Goal: Check status: Check status

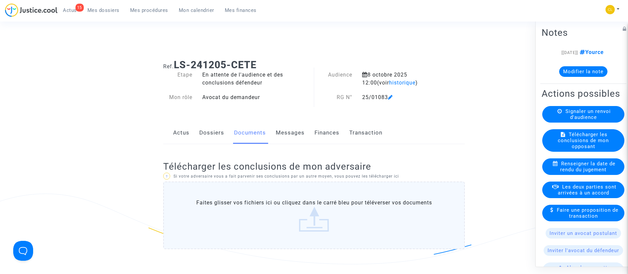
scroll to position [195, 0]
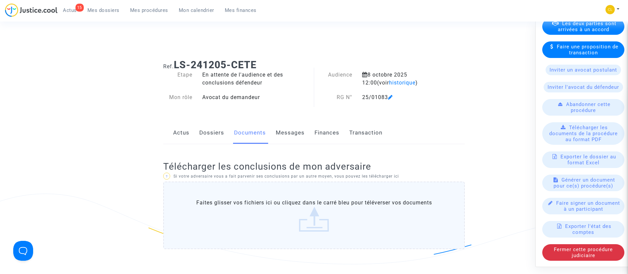
click at [144, 13] on span "Mes procédures" at bounding box center [149, 10] width 38 height 6
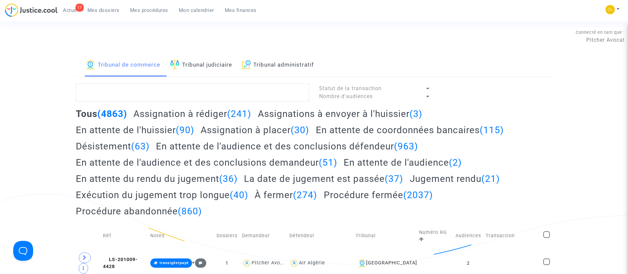
click at [125, 10] on link "Mes procédures" at bounding box center [149, 10] width 49 height 10
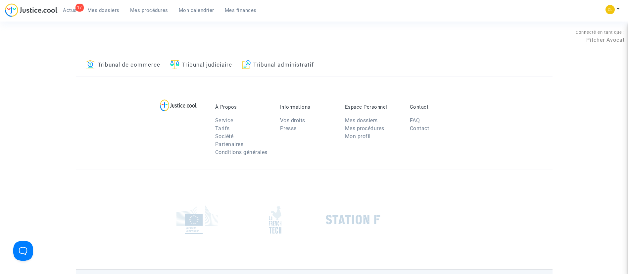
click at [112, 7] on span "Mes dossiers" at bounding box center [103, 10] width 32 height 6
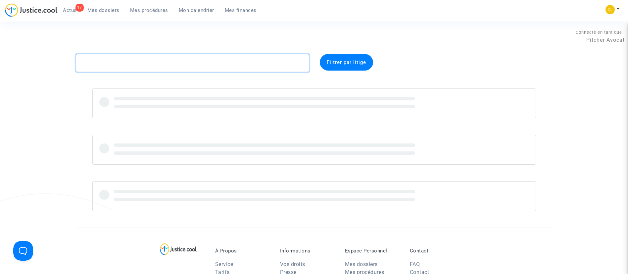
click at [144, 69] on textarea at bounding box center [192, 63] width 233 height 18
paste textarea "Arrizabalaga"
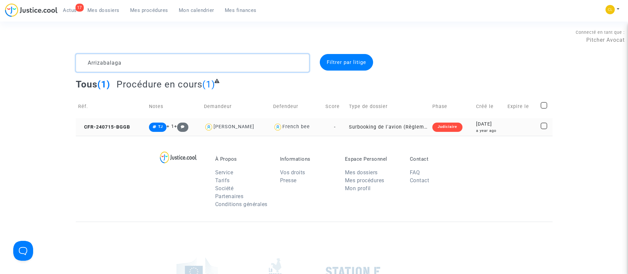
type textarea "Arrizabalaga"
click at [499, 124] on div "2024-07-15" at bounding box center [489, 124] width 27 height 7
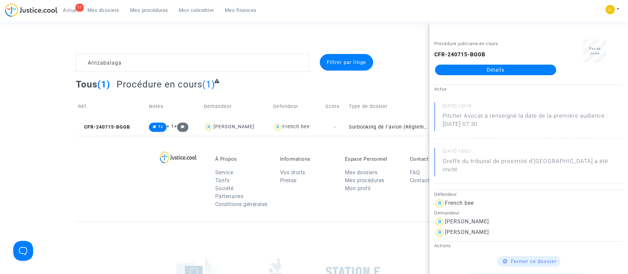
click at [500, 70] on link "Détails" at bounding box center [495, 70] width 121 height 11
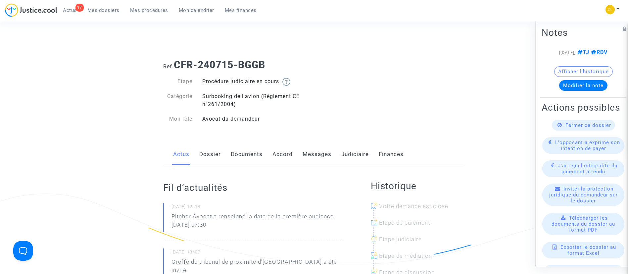
click at [313, 155] on link "Messages" at bounding box center [317, 154] width 29 height 22
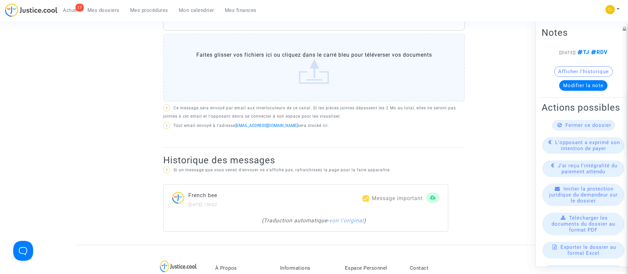
scroll to position [348, 0]
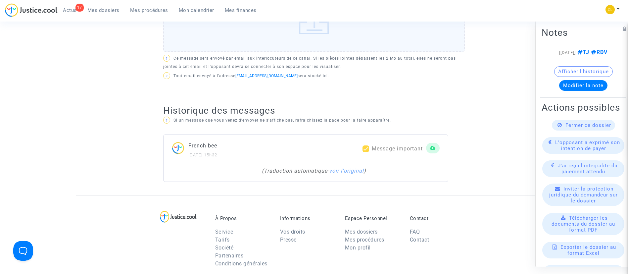
click at [349, 173] on link "voir l'original" at bounding box center [346, 171] width 35 height 6
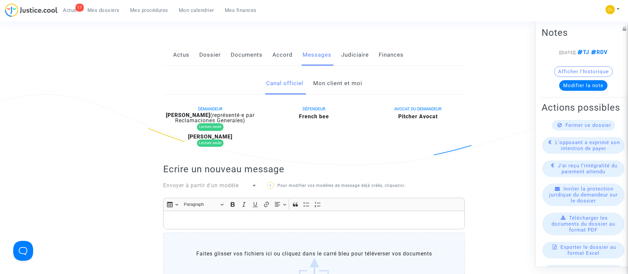
scroll to position [0, 0]
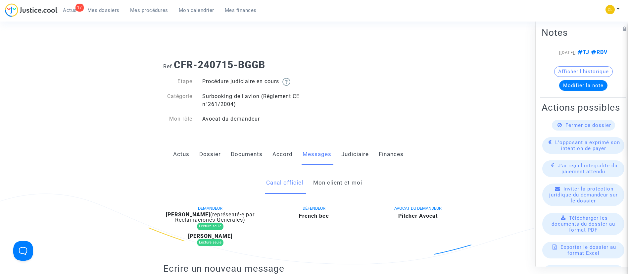
click at [331, 186] on link "Mon client et moi" at bounding box center [337, 183] width 49 height 22
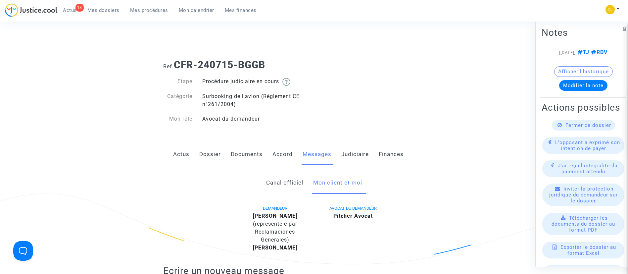
drag, startPoint x: 151, startPoint y: 12, endPoint x: 168, endPoint y: 26, distance: 21.6
click at [151, 12] on span "Mes procédures" at bounding box center [149, 10] width 38 height 6
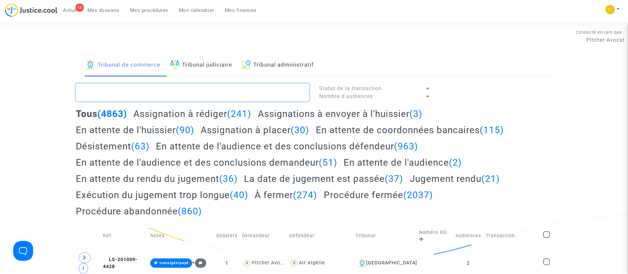
click at [228, 90] on textarea at bounding box center [192, 92] width 233 height 18
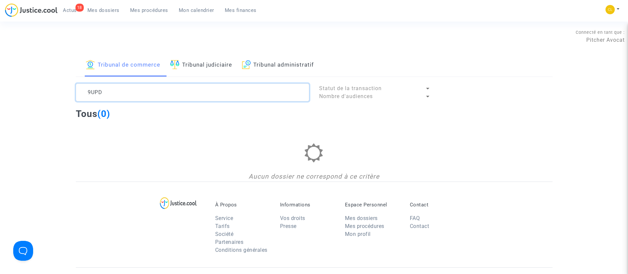
type textarea "9UPD"
click at [192, 76] on link "Tribunal judiciaire" at bounding box center [201, 65] width 62 height 23
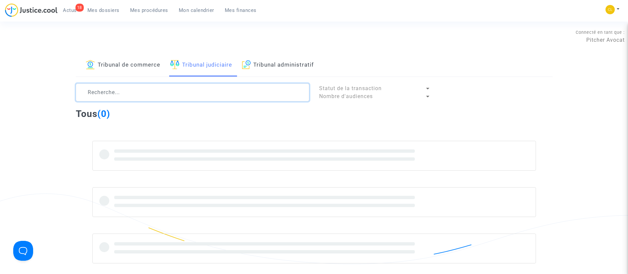
click at [182, 93] on textarea at bounding box center [192, 92] width 233 height 18
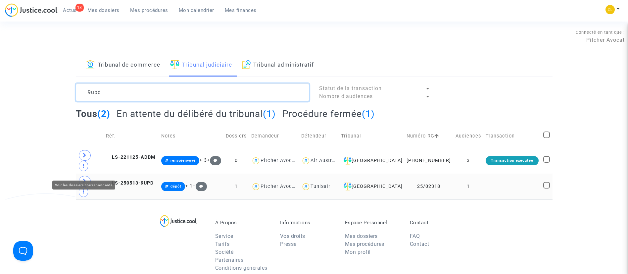
type textarea "9upd"
click at [80, 176] on span at bounding box center [85, 181] width 12 height 11
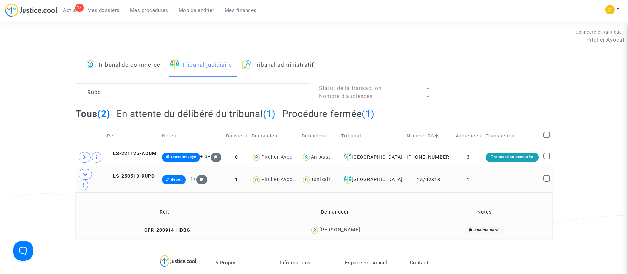
click at [480, 171] on td "1" at bounding box center [468, 180] width 30 height 26
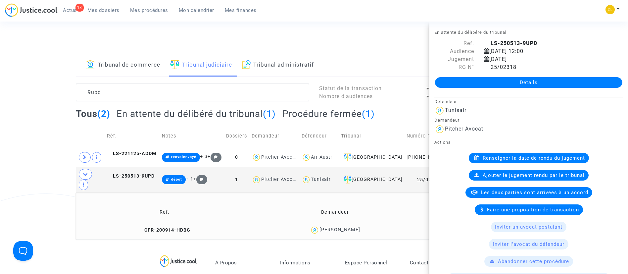
drag, startPoint x: 498, startPoint y: 82, endPoint x: 492, endPoint y: 77, distance: 7.5
click at [498, 82] on link "Détails" at bounding box center [528, 82] width 187 height 11
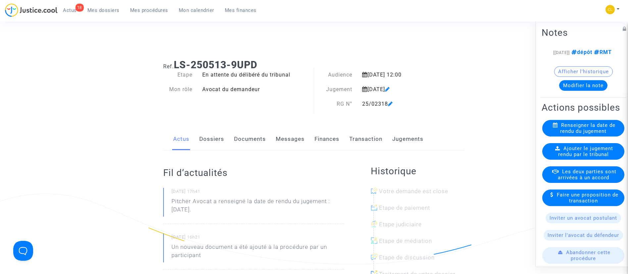
click at [251, 137] on link "Documents" at bounding box center [250, 139] width 32 height 22
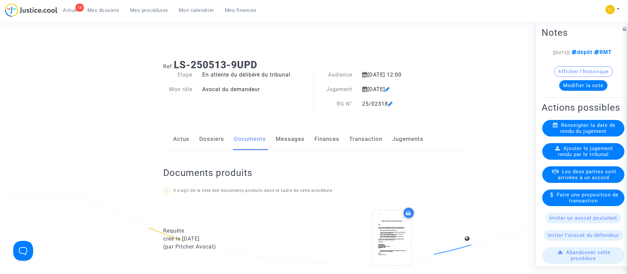
click at [413, 135] on link "Jugements" at bounding box center [407, 139] width 31 height 22
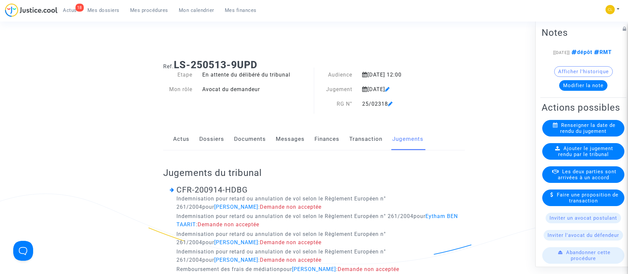
drag, startPoint x: 365, startPoint y: 142, endPoint x: 364, endPoint y: 135, distance: 7.1
click at [365, 142] on link "Transaction" at bounding box center [365, 139] width 33 height 22
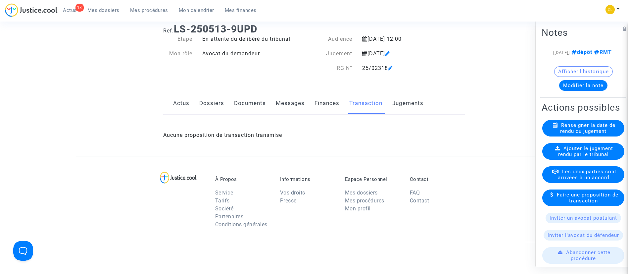
scroll to position [50, 0]
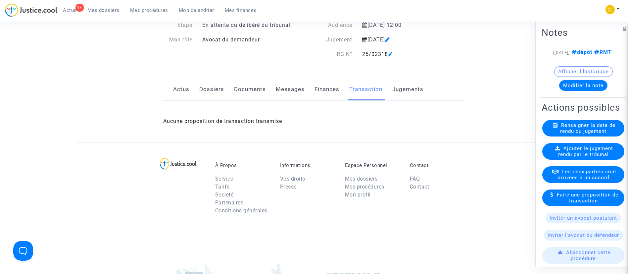
click at [197, 94] on div "Actus Dossiers Documents Messages Finances Transaction Jugements" at bounding box center [314, 89] width 302 height 22
click at [209, 92] on link "Dossiers" at bounding box center [211, 89] width 25 height 22
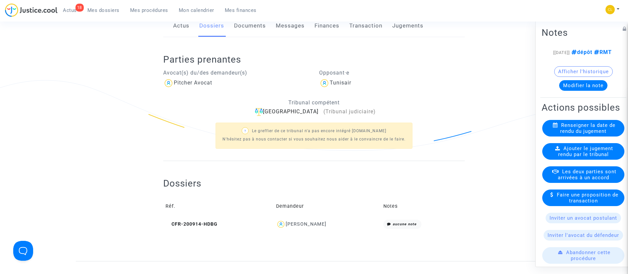
scroll to position [50, 0]
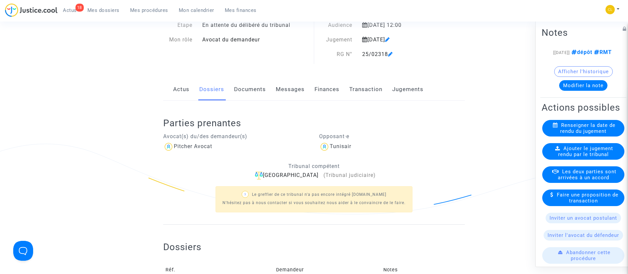
click at [243, 91] on link "Documents" at bounding box center [250, 89] width 32 height 22
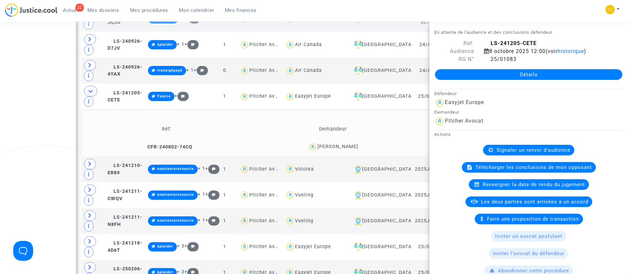
click at [363, 124] on td "Demandeur" at bounding box center [333, 129] width 165 height 22
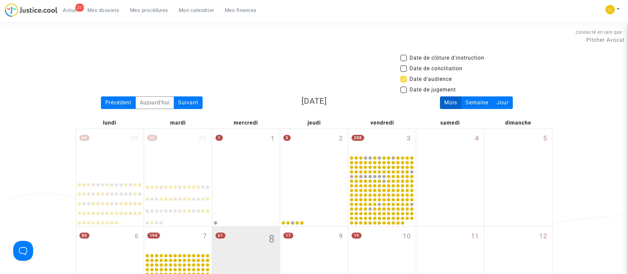
scroll to position [149, 0]
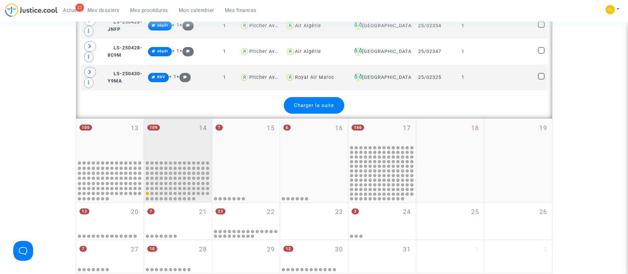
click at [176, 140] on div "109 14" at bounding box center [178, 139] width 68 height 41
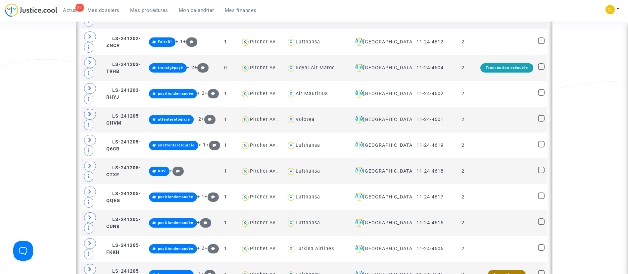
scroll to position [1625, 0]
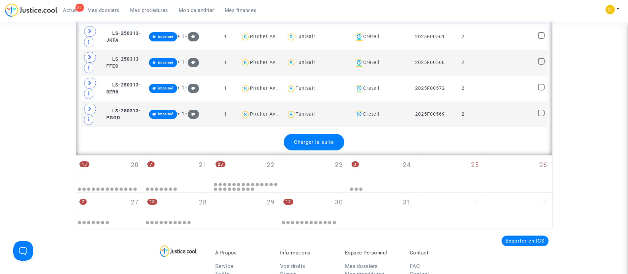
click at [324, 138] on div "Charger la suite" at bounding box center [314, 142] width 61 height 17
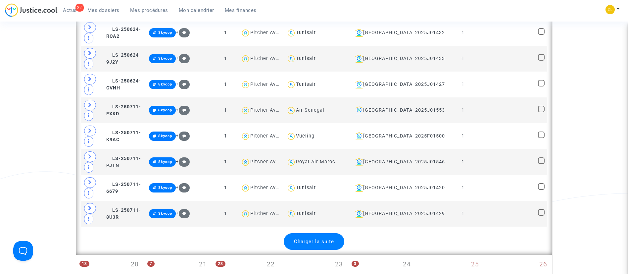
scroll to position [2867, 0]
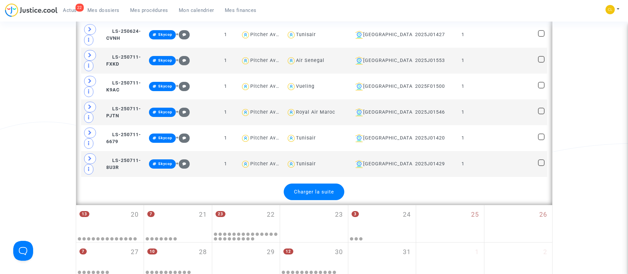
click at [330, 190] on span "Charger la suite" at bounding box center [314, 192] width 40 height 6
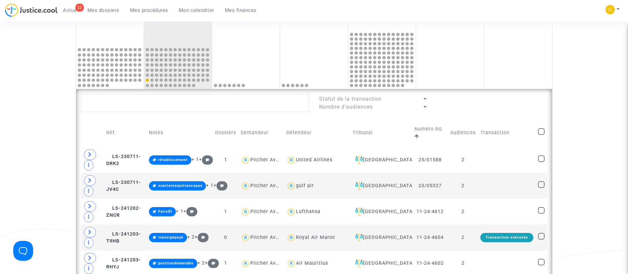
scroll to position [284, 0]
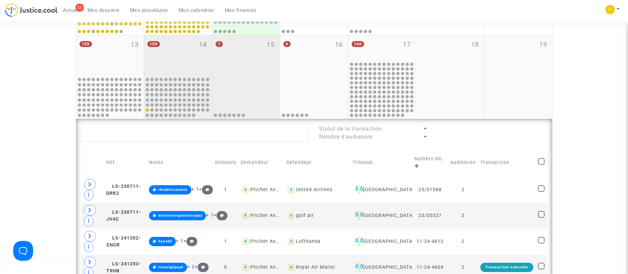
click at [243, 50] on div "7 15" at bounding box center [246, 55] width 68 height 41
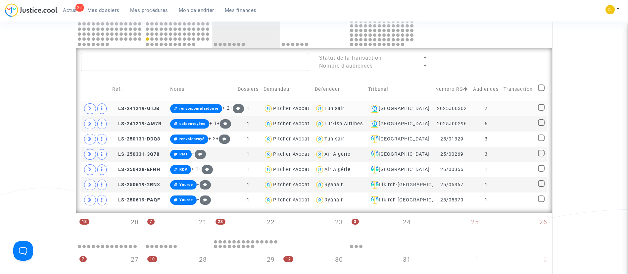
scroll to position [384, 0]
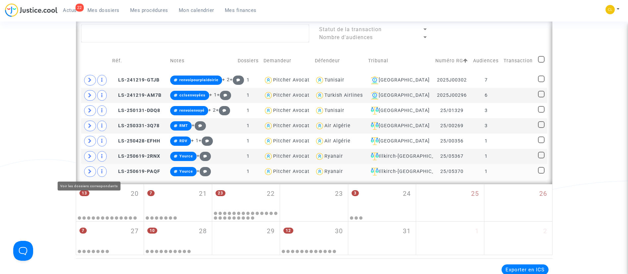
click at [86, 170] on span at bounding box center [90, 171] width 12 height 11
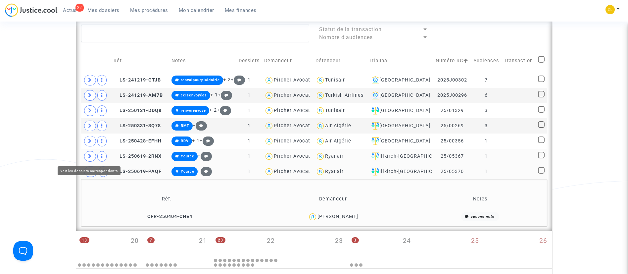
click at [90, 155] on icon at bounding box center [90, 156] width 4 height 5
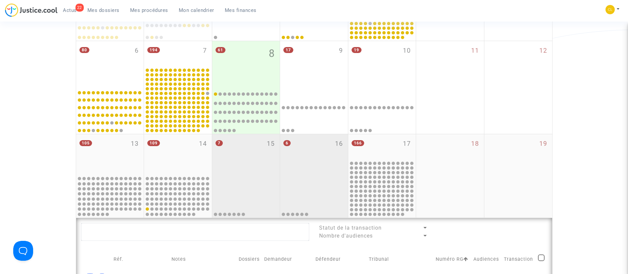
scroll to position [185, 0]
drag, startPoint x: 306, startPoint y: 154, endPoint x: 304, endPoint y: 149, distance: 5.3
click at [306, 154] on div "6 16" at bounding box center [314, 154] width 68 height 41
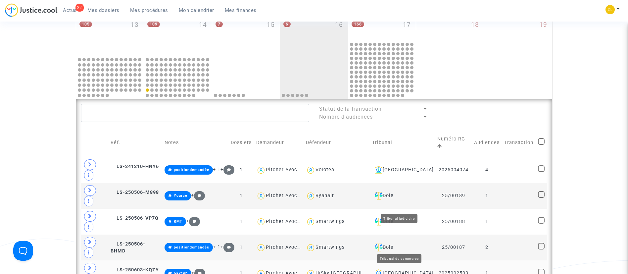
scroll to position [235, 0]
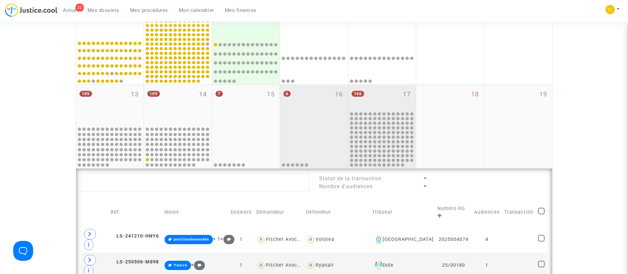
click at [380, 99] on div "166 17" at bounding box center [382, 98] width 68 height 26
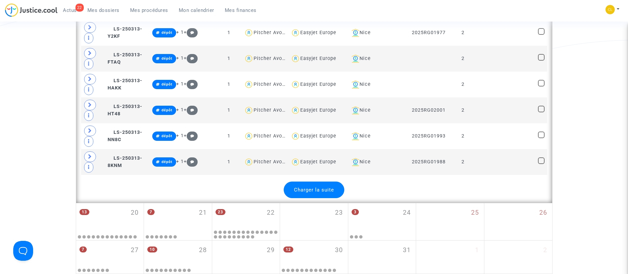
scroll to position [1576, 0]
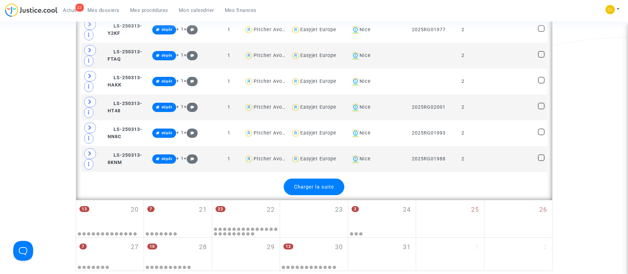
drag, startPoint x: 330, startPoint y: 183, endPoint x: 328, endPoint y: 188, distance: 5.9
click at [327, 189] on span "Charger la suite" at bounding box center [314, 187] width 40 height 6
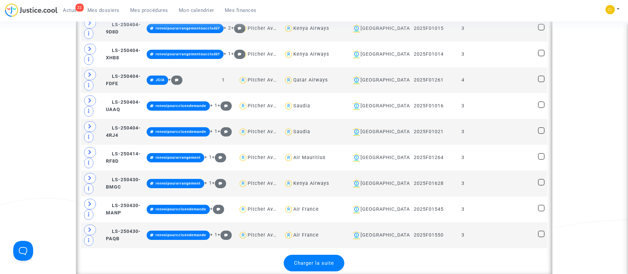
scroll to position [2867, 0]
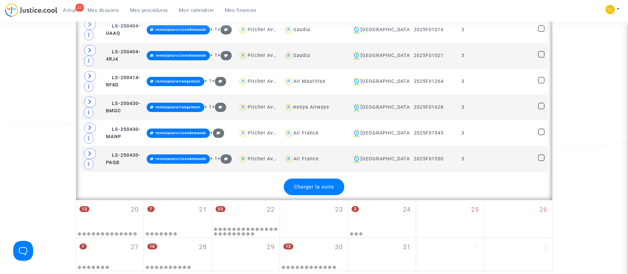
click at [317, 190] on span "Charger la suite" at bounding box center [314, 187] width 40 height 6
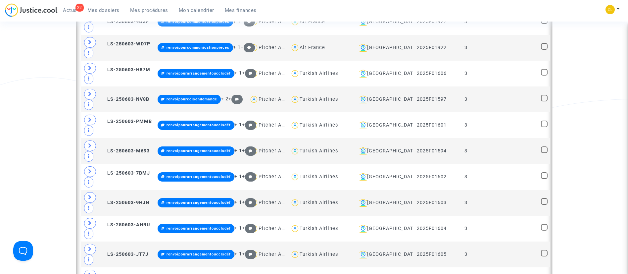
scroll to position [4158, 0]
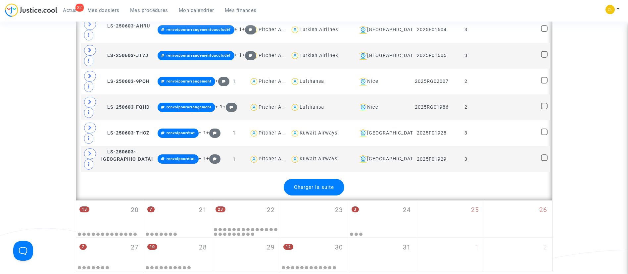
click at [313, 187] on div "Charger la suite" at bounding box center [314, 187] width 61 height 17
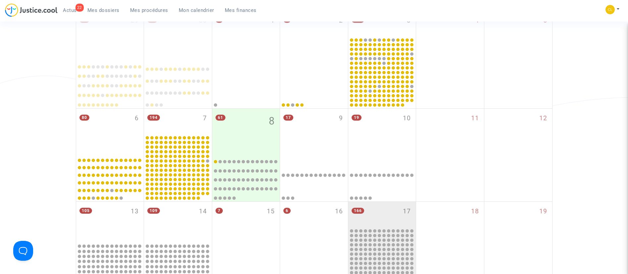
scroll to position [298, 0]
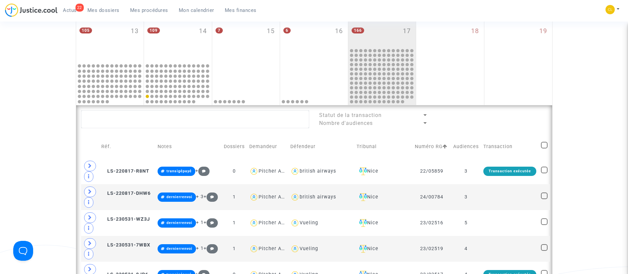
click at [475, 150] on td "Audiences" at bounding box center [466, 147] width 30 height 24
click at [456, 154] on td "Audiences" at bounding box center [466, 147] width 30 height 24
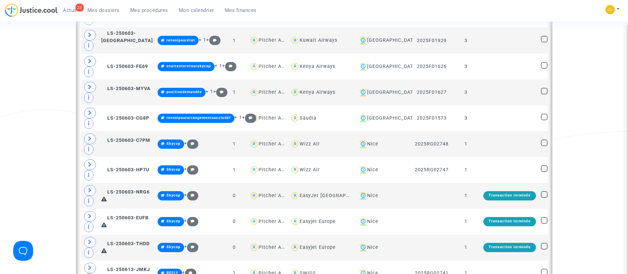
scroll to position [4271, 0]
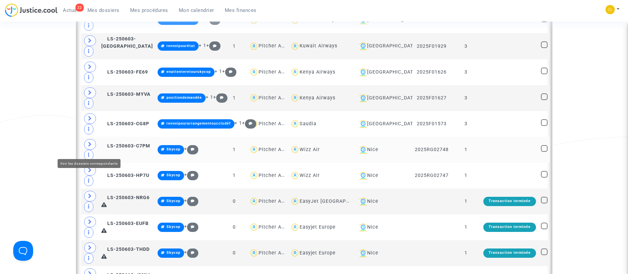
click at [90, 147] on icon at bounding box center [90, 144] width 4 height 5
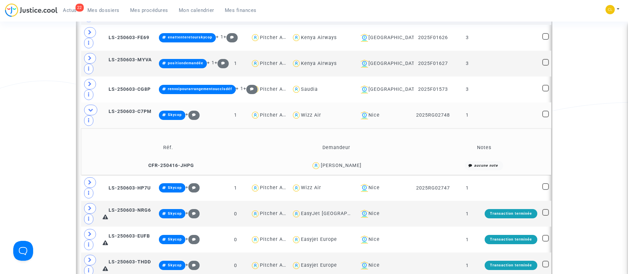
scroll to position [4320, 0]
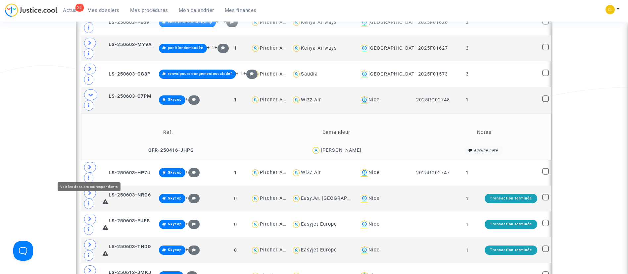
drag, startPoint x: 89, startPoint y: 170, endPoint x: 81, endPoint y: 158, distance: 14.9
click at [89, 170] on icon at bounding box center [90, 167] width 4 height 5
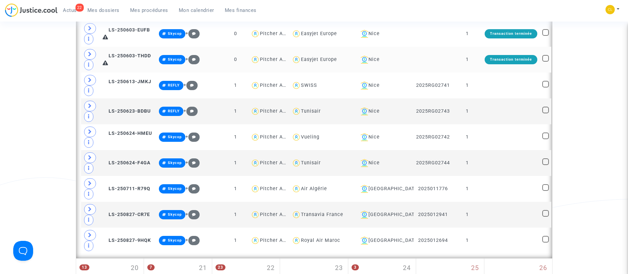
scroll to position [4612, 0]
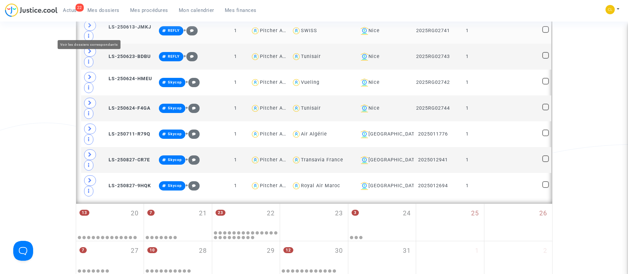
click at [90, 28] on icon at bounding box center [90, 25] width 4 height 5
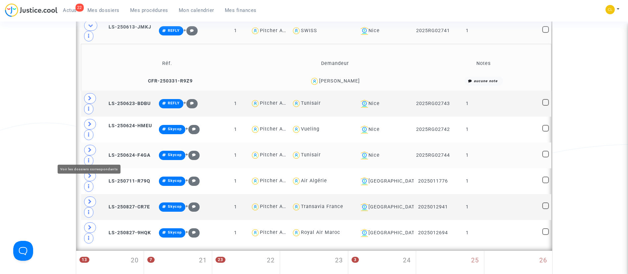
click at [89, 155] on span at bounding box center [90, 150] width 12 height 11
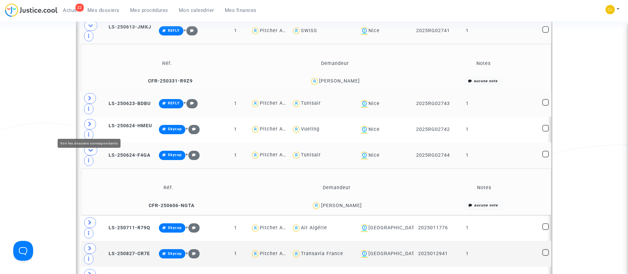
drag, startPoint x: 92, startPoint y: 127, endPoint x: 90, endPoint y: 119, distance: 9.0
click at [92, 127] on span at bounding box center [90, 124] width 12 height 11
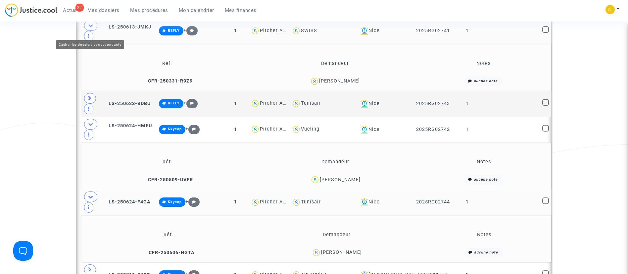
click at [90, 28] on icon at bounding box center [90, 25] width 5 height 5
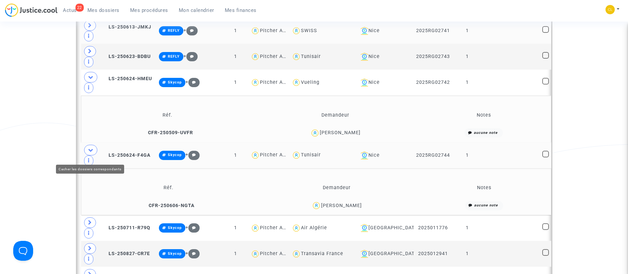
click at [92, 152] on icon at bounding box center [90, 149] width 5 height 5
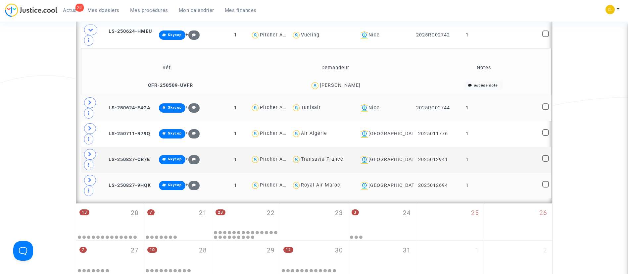
scroll to position [4662, 0]
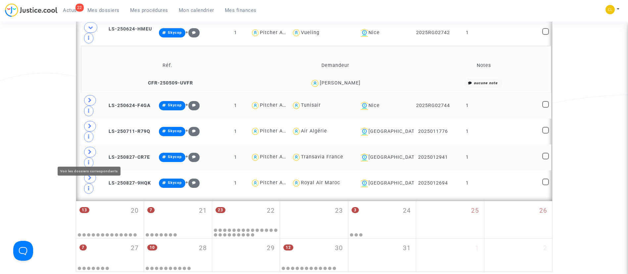
click at [92, 157] on span at bounding box center [90, 152] width 12 height 11
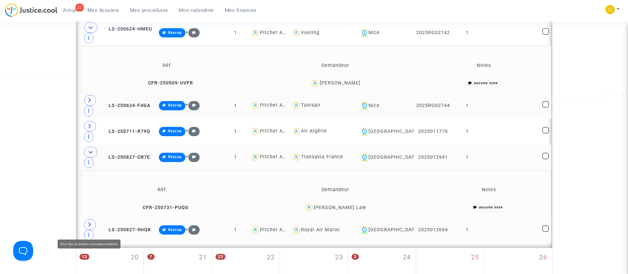
click at [90, 227] on icon at bounding box center [90, 224] width 4 height 5
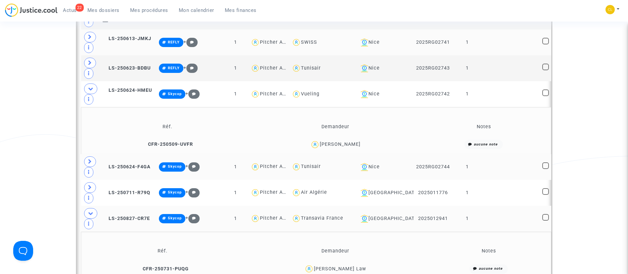
scroll to position [4563, 0]
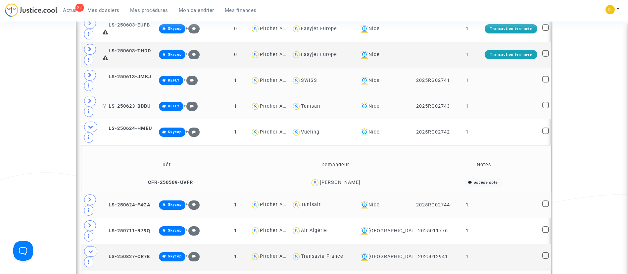
click at [108, 107] on icon at bounding box center [105, 106] width 5 height 5
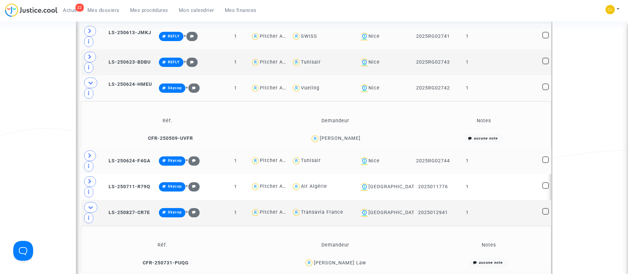
scroll to position [4662, 0]
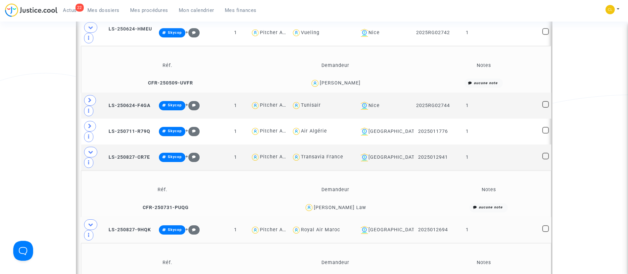
drag, startPoint x: 112, startPoint y: 106, endPoint x: 3, endPoint y: 106, distance: 109.3
click at [108, 106] on icon at bounding box center [105, 105] width 5 height 5
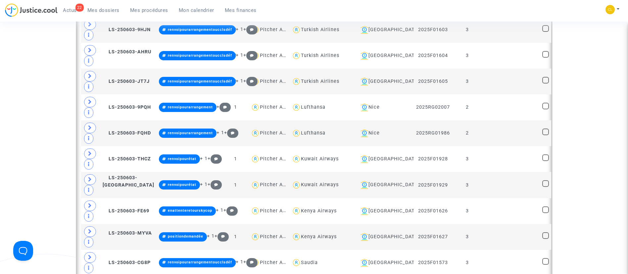
scroll to position [4066, 0]
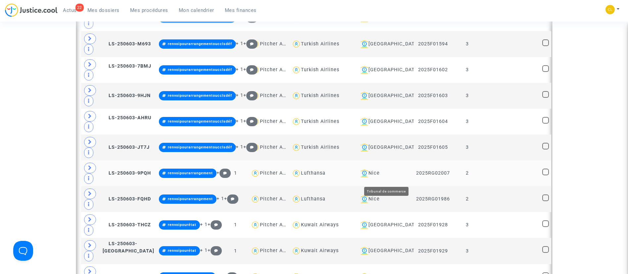
drag, startPoint x: 386, startPoint y: 175, endPoint x: 385, endPoint y: 170, distance: 5.8
click at [386, 175] on div "Nice" at bounding box center [385, 173] width 54 height 8
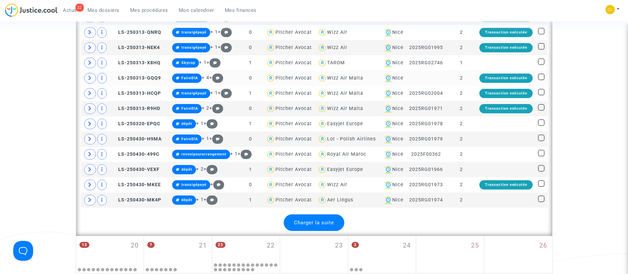
scroll to position [994, 0]
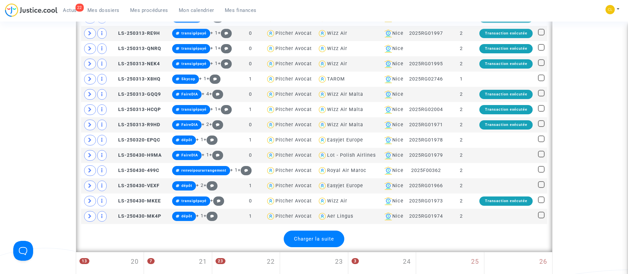
click at [324, 235] on div "Charger la suite" at bounding box center [314, 238] width 61 height 17
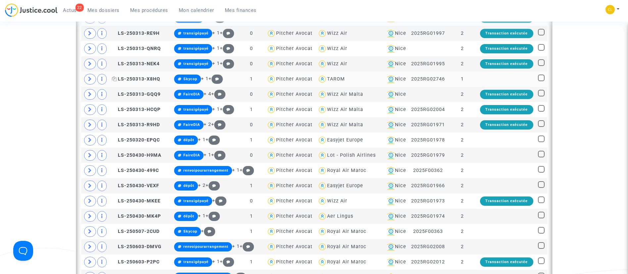
click at [113, 78] on icon at bounding box center [114, 78] width 5 height 5
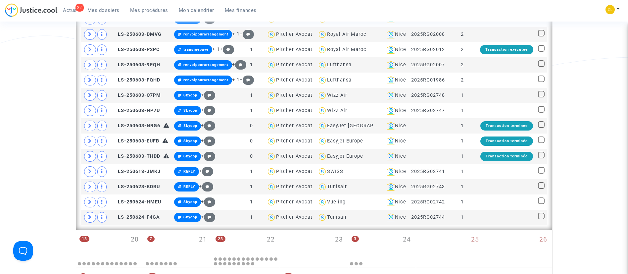
scroll to position [1291, 0]
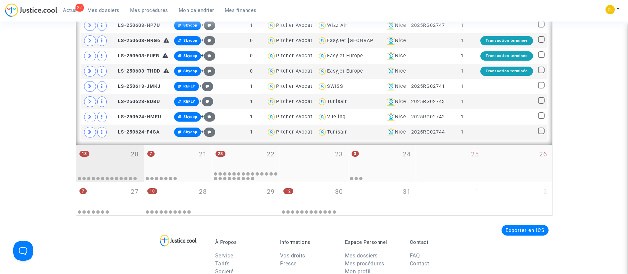
click at [130, 150] on div "13 20" at bounding box center [110, 158] width 68 height 26
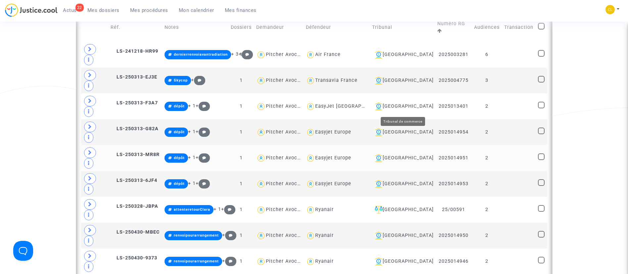
scroll to position [258, 0]
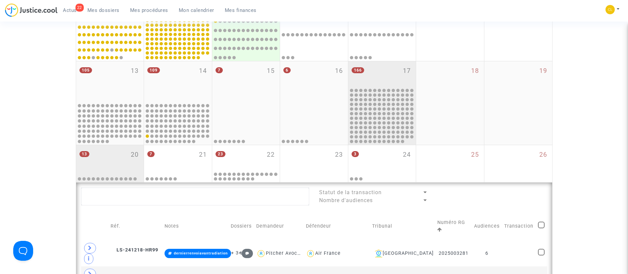
click at [383, 74] on div "166 17" at bounding box center [382, 74] width 68 height 26
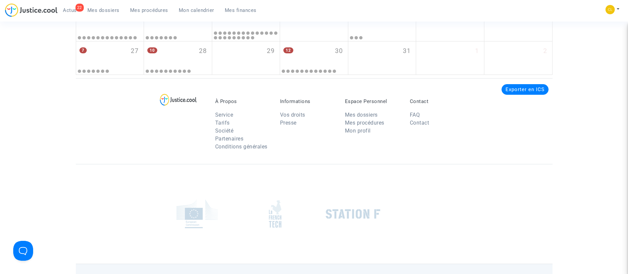
scroll to position [457, 0]
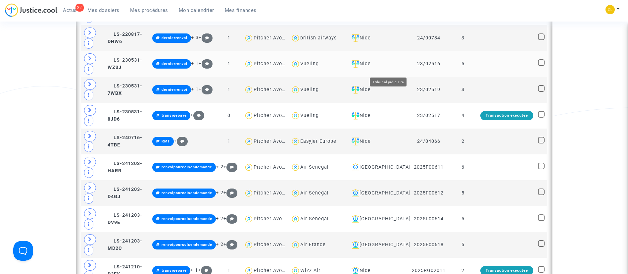
click at [394, 68] on div "Nice" at bounding box center [378, 64] width 58 height 8
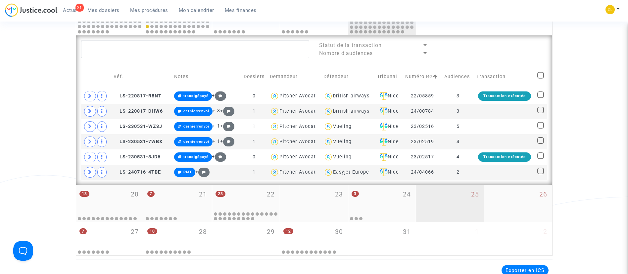
scroll to position [397, 0]
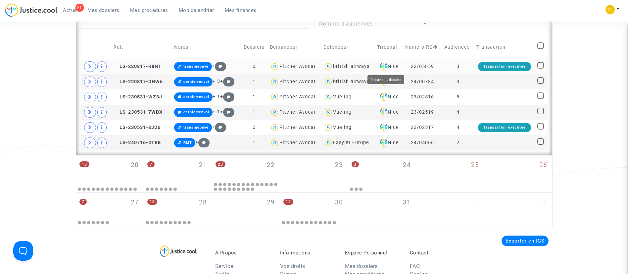
click at [393, 63] on div "Nice" at bounding box center [389, 67] width 24 height 8
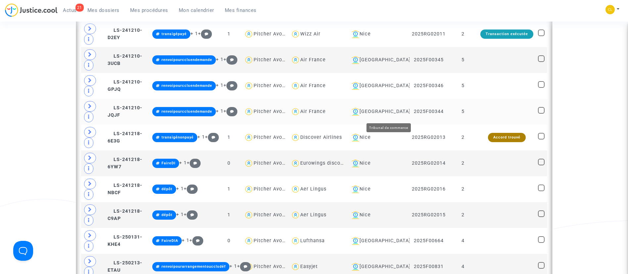
scroll to position [695, 0]
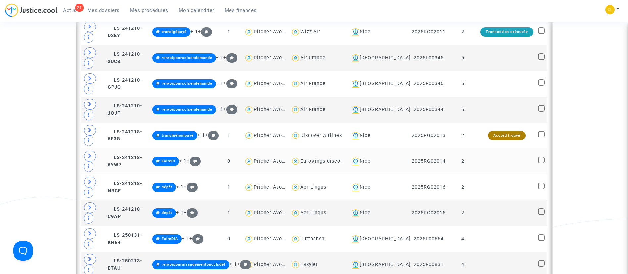
click at [429, 156] on td "2025RG02014" at bounding box center [429, 161] width 38 height 26
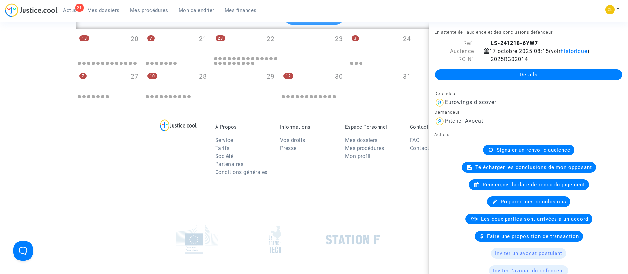
scroll to position [1747, 0]
click at [521, 8] on div "21 Actus Mes dossiers Mes procédures Mon calendrier Mes finances Mon profil Cha…" at bounding box center [314, 12] width 628 height 18
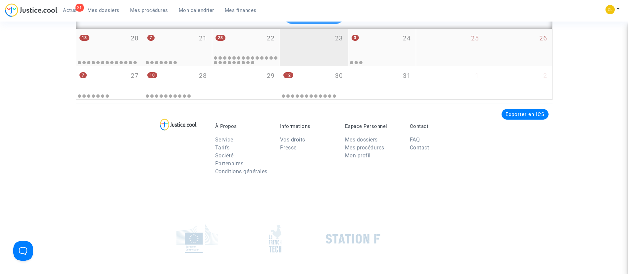
drag, startPoint x: 330, startPoint y: 27, endPoint x: 327, endPoint y: 35, distance: 9.2
click at [330, 24] on div "Charger la suite" at bounding box center [314, 15] width 61 height 17
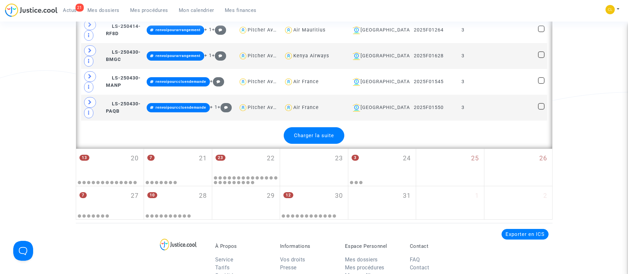
scroll to position [2918, 0]
click at [304, 143] on div "Charger la suite" at bounding box center [314, 135] width 61 height 17
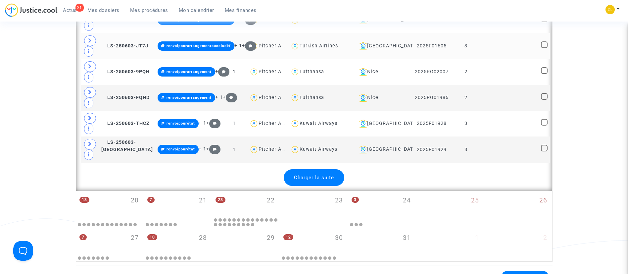
scroll to position [4195, 0]
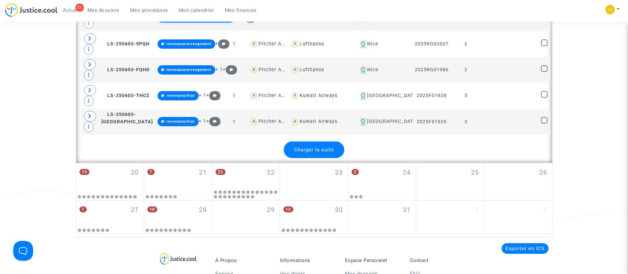
click at [324, 153] on span "Charger la suite" at bounding box center [314, 150] width 40 height 6
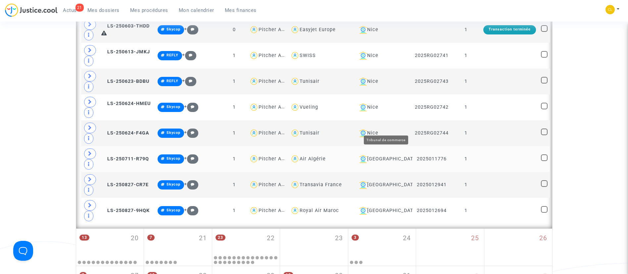
scroll to position [4535, 0]
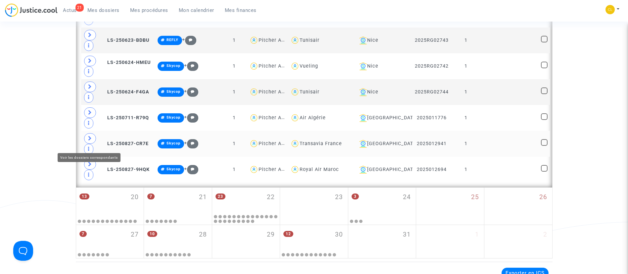
click at [92, 141] on icon at bounding box center [90, 138] width 4 height 5
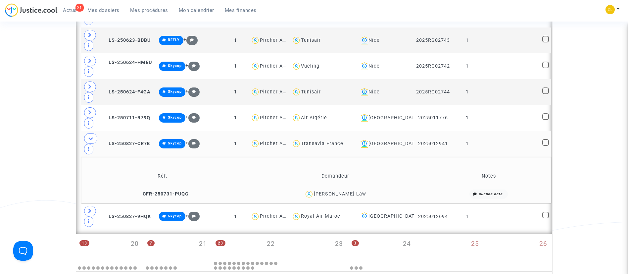
click at [497, 150] on td at bounding box center [511, 144] width 58 height 26
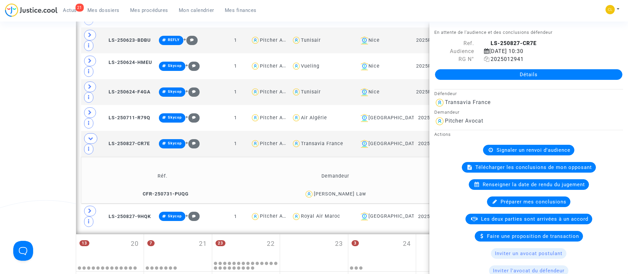
click at [484, 59] on icon at bounding box center [487, 58] width 6 height 5
click at [107, 174] on td "Réf." at bounding box center [162, 177] width 159 height 22
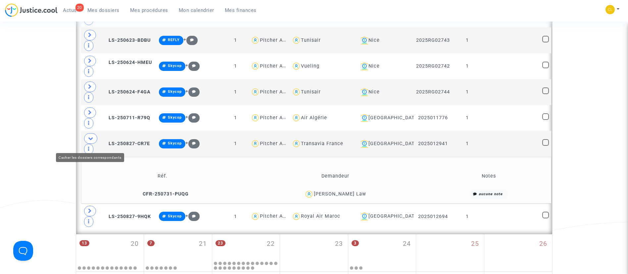
click at [90, 141] on icon at bounding box center [90, 138] width 5 height 5
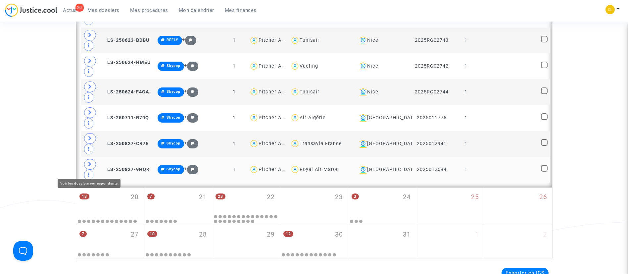
click at [89, 167] on icon at bounding box center [90, 164] width 4 height 5
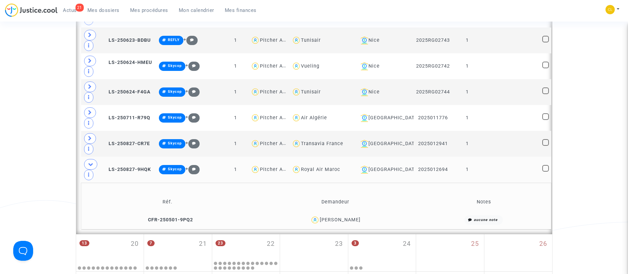
click at [505, 174] on td at bounding box center [511, 170] width 58 height 26
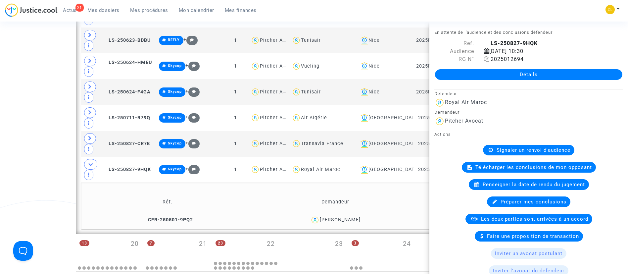
click at [484, 61] on icon at bounding box center [487, 58] width 6 height 5
drag, startPoint x: 287, startPoint y: 193, endPoint x: 153, endPoint y: 178, distance: 134.6
click at [287, 193] on td "Réf. Demandeur Notes CFR-250501-9PQ2 Zakariyae Karkouri aucune note" at bounding box center [316, 205] width 470 height 47
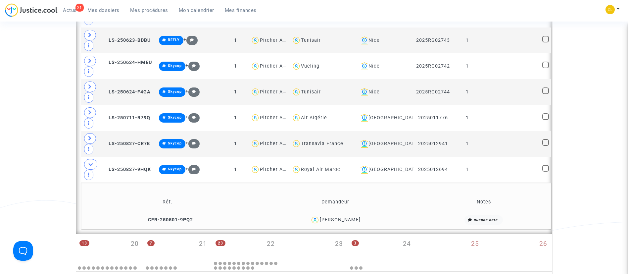
scroll to position [4734, 0]
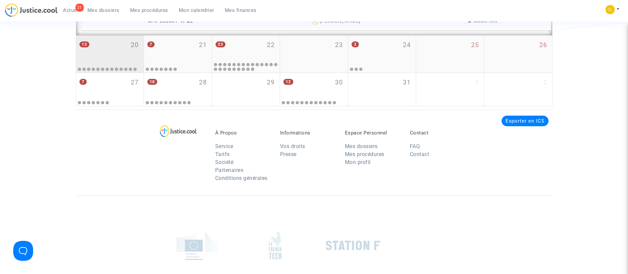
click at [122, 53] on div "13 20" at bounding box center [110, 48] width 68 height 26
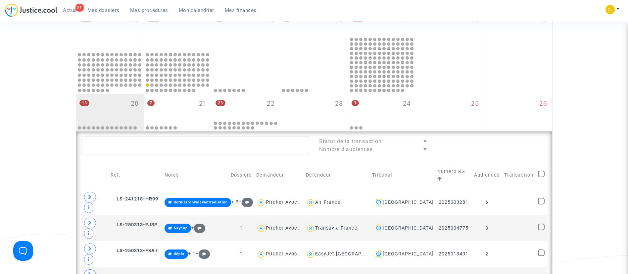
scroll to position [308, 0]
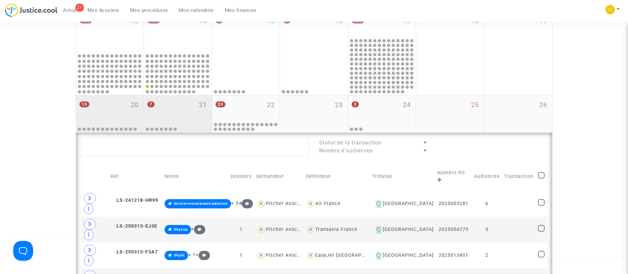
click at [174, 105] on div "7 21" at bounding box center [178, 108] width 68 height 26
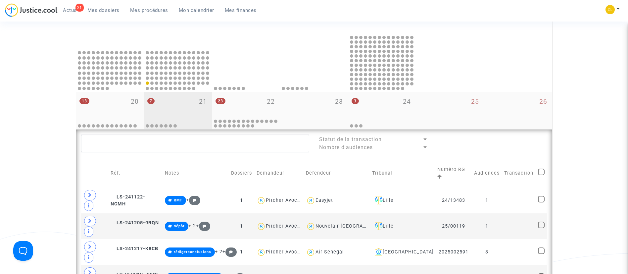
scroll to position [308, 0]
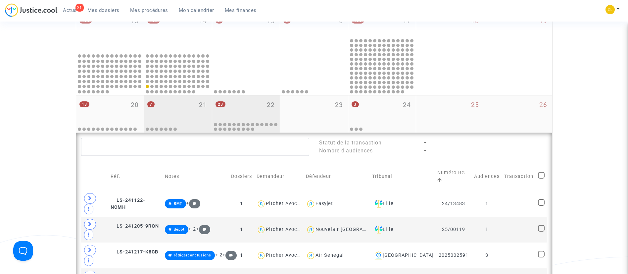
click at [247, 103] on div "23 22" at bounding box center [246, 108] width 68 height 26
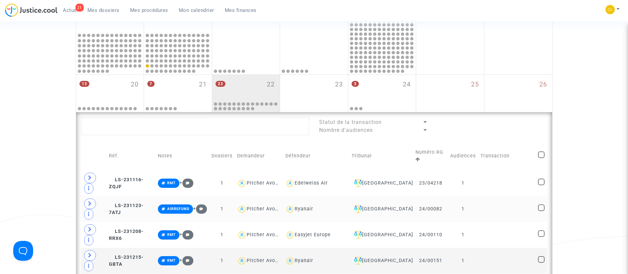
scroll to position [308, 0]
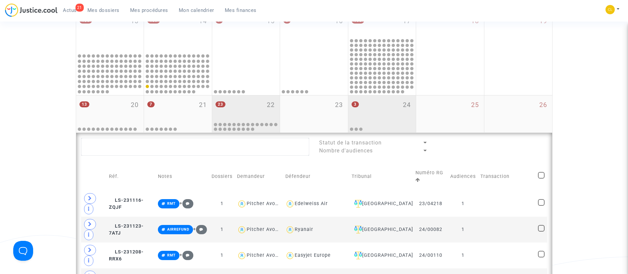
click at [373, 104] on div "3 24" at bounding box center [382, 108] width 68 height 26
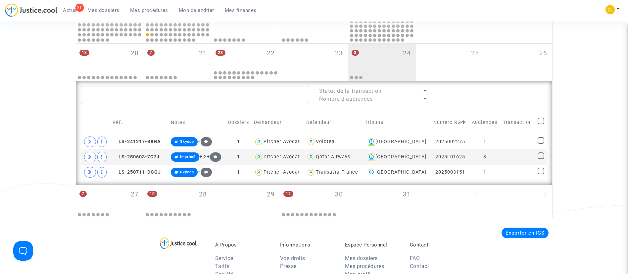
scroll to position [407, 0]
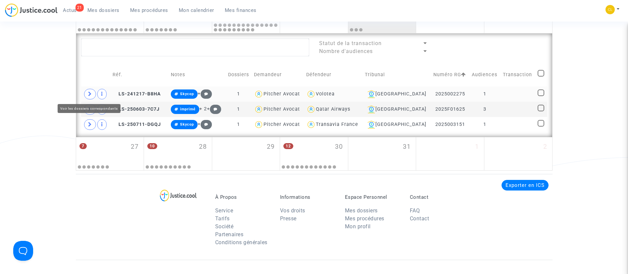
click at [84, 94] on span at bounding box center [90, 94] width 12 height 11
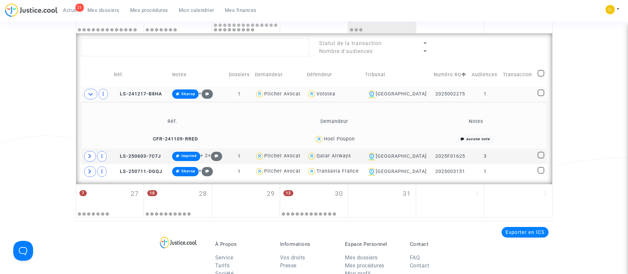
click at [526, 91] on td at bounding box center [518, 93] width 35 height 15
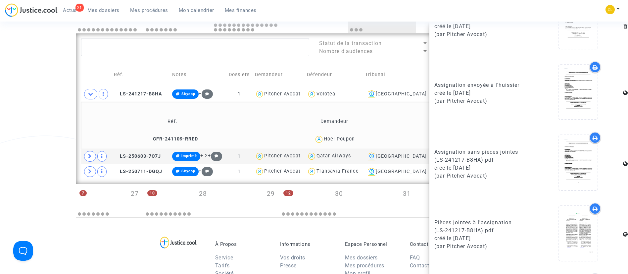
scroll to position [497, 0]
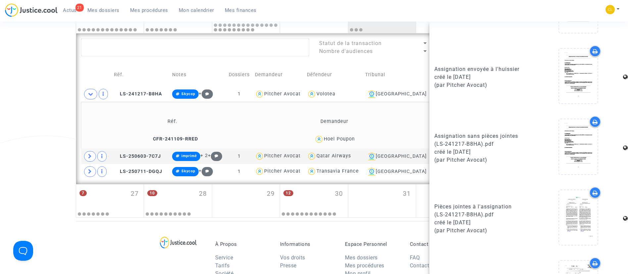
click at [372, 116] on td "Demandeur" at bounding box center [334, 122] width 145 height 22
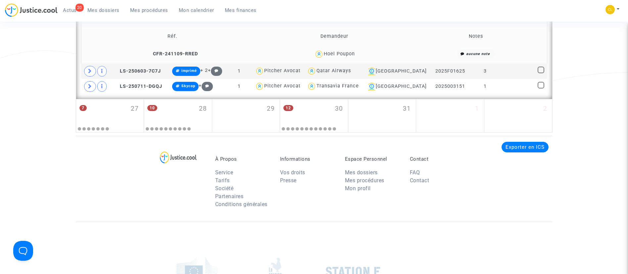
scroll to position [507, 0]
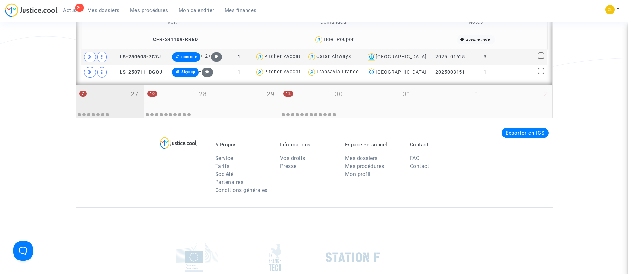
click at [118, 103] on div "7 27" at bounding box center [110, 98] width 68 height 26
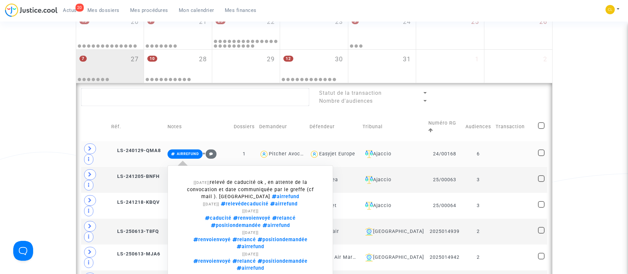
scroll to position [358, 0]
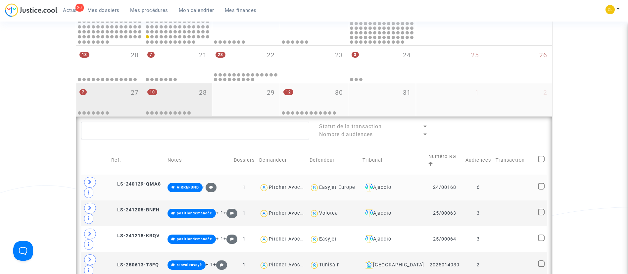
click at [190, 98] on div "10 28" at bounding box center [178, 96] width 68 height 26
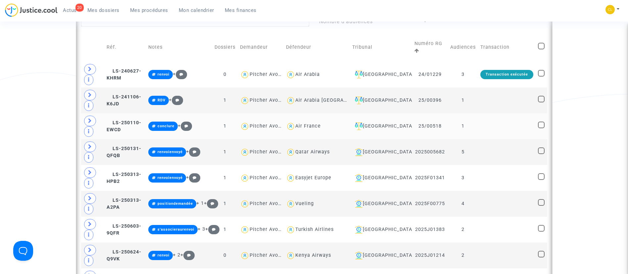
scroll to position [457, 0]
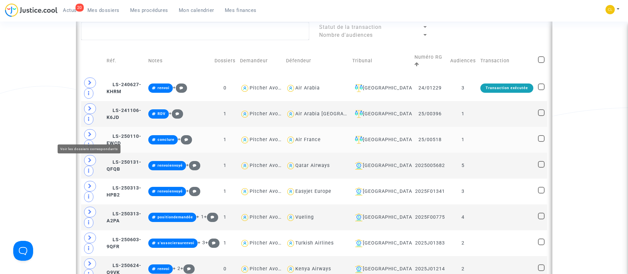
click at [91, 134] on icon at bounding box center [90, 134] width 4 height 5
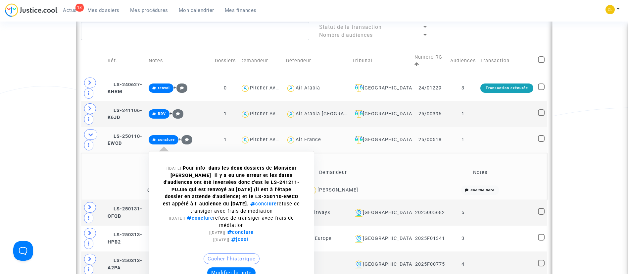
click at [253, 267] on button "Modifier la note" at bounding box center [231, 272] width 48 height 11
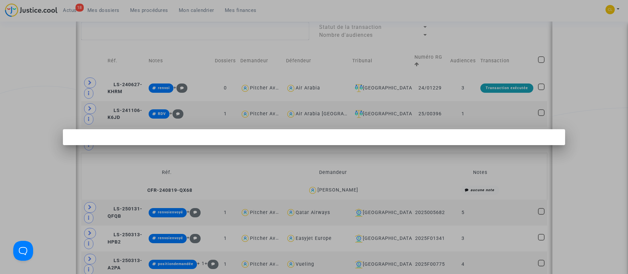
scroll to position [0, 0]
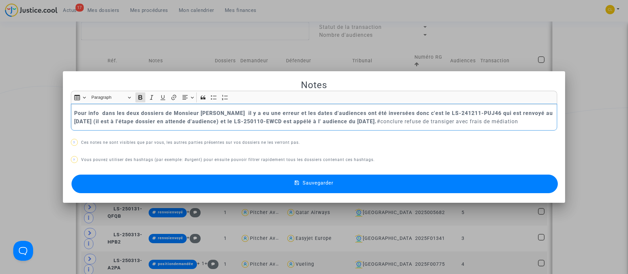
click at [591, 138] on div at bounding box center [314, 137] width 628 height 274
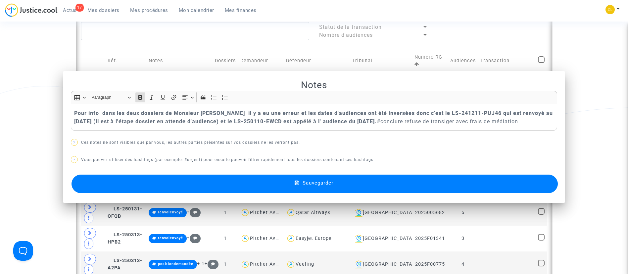
scroll to position [457, 0]
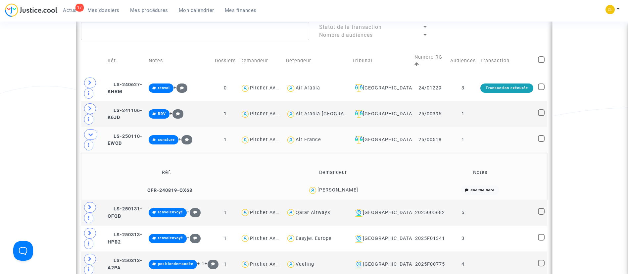
drag, startPoint x: 114, startPoint y: 118, endPoint x: 122, endPoint y: 125, distance: 11.3
click at [113, 134] on icon at bounding box center [110, 136] width 5 height 5
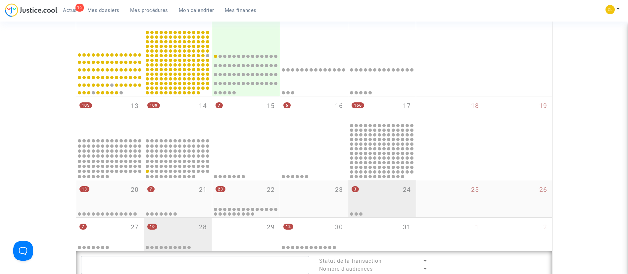
scroll to position [209, 0]
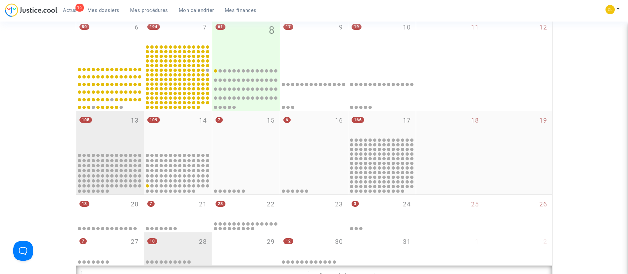
drag, startPoint x: 101, startPoint y: 127, endPoint x: 114, endPoint y: 125, distance: 12.8
click at [101, 127] on div "105 13" at bounding box center [110, 131] width 68 height 41
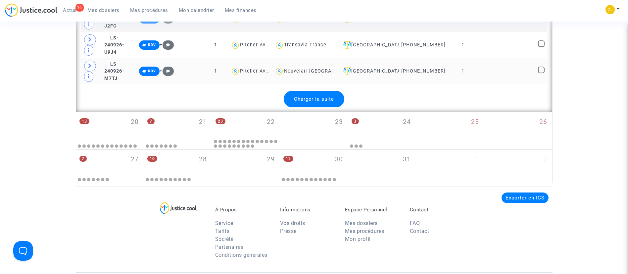
scroll to position [1649, 0]
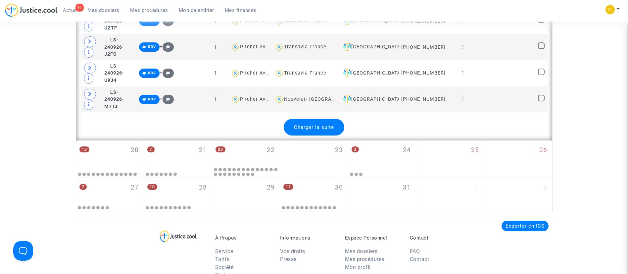
click at [328, 124] on span "Charger la suite" at bounding box center [314, 127] width 40 height 6
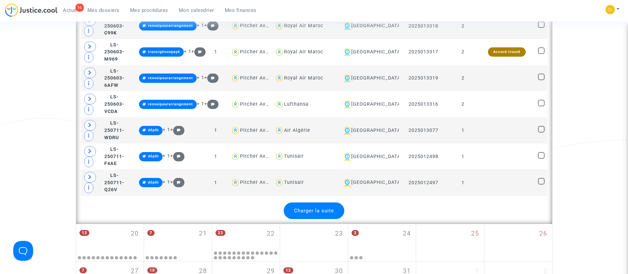
scroll to position [2870, 0]
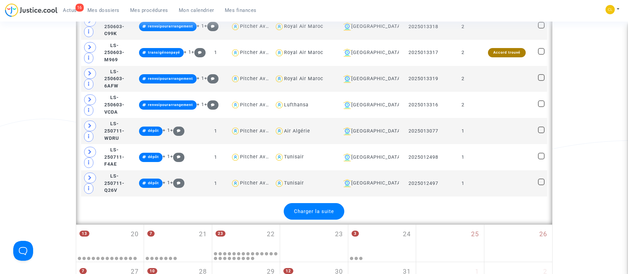
click at [313, 208] on span "Charger la suite" at bounding box center [314, 211] width 40 height 6
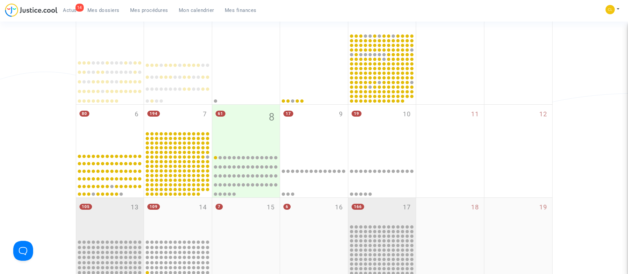
scroll to position [199, 0]
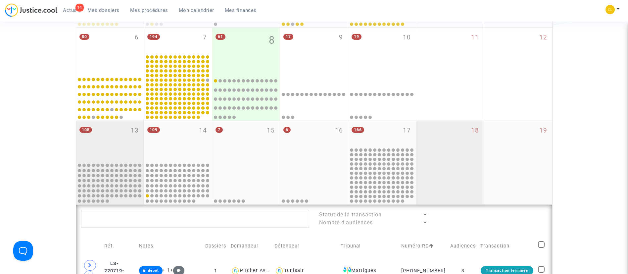
click at [476, 144] on div "18" at bounding box center [450, 162] width 68 height 83
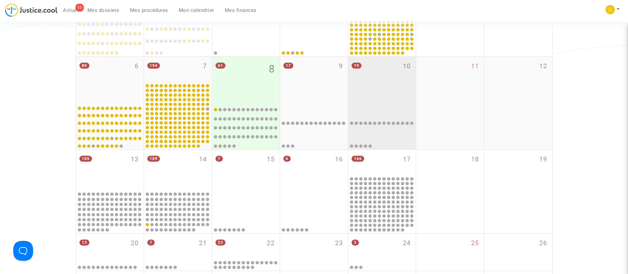
scroll to position [149, 0]
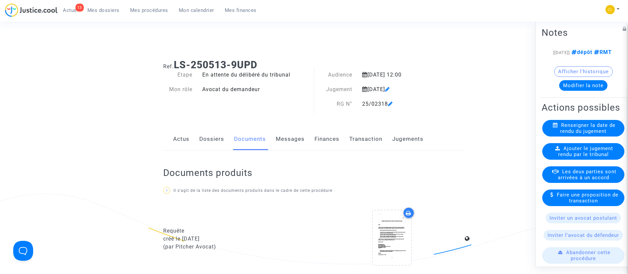
click at [148, 13] on link "Mes procédures" at bounding box center [149, 10] width 49 height 10
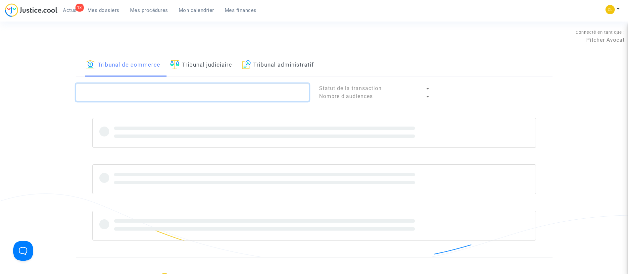
click at [180, 83] on textarea at bounding box center [192, 92] width 233 height 18
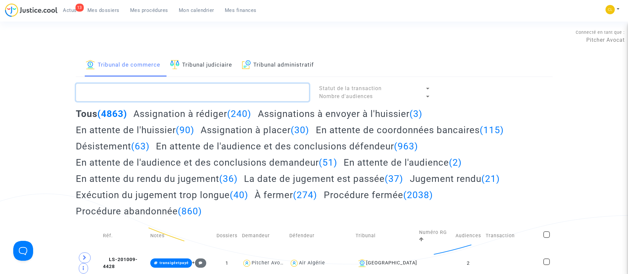
paste textarea "LS-250305-D97F"
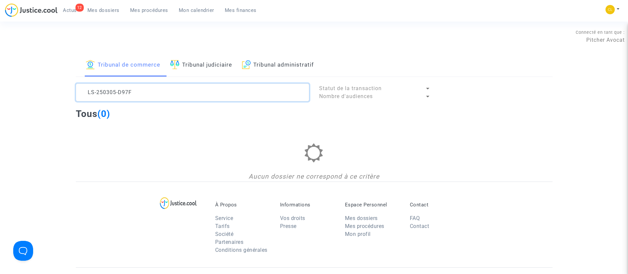
drag, startPoint x: 161, startPoint y: 96, endPoint x: 67, endPoint y: 92, distance: 94.1
click at [67, 92] on div "Tribunal de commerce Tribunal judiciaire Tribunal administratif LS-250305-D97F …" at bounding box center [314, 117] width 628 height 127
paste textarea "13-6PF6"
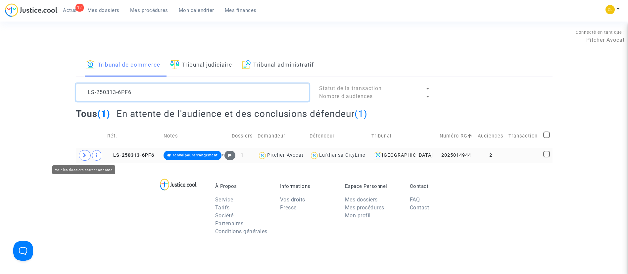
type textarea "LS-250313-6PF6"
click at [83, 157] on icon at bounding box center [85, 155] width 4 height 5
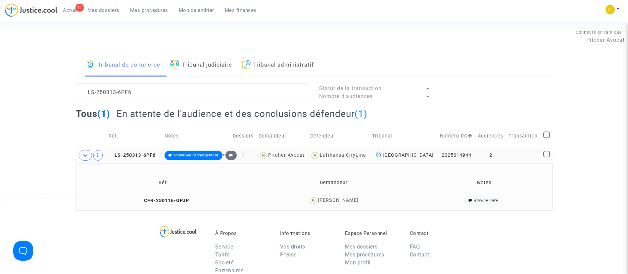
click at [495, 158] on td "2" at bounding box center [490, 155] width 31 height 15
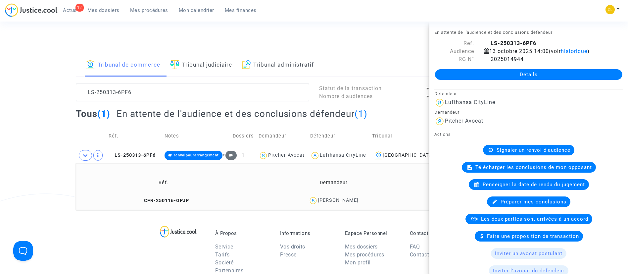
click at [468, 72] on link "Détails" at bounding box center [528, 74] width 187 height 11
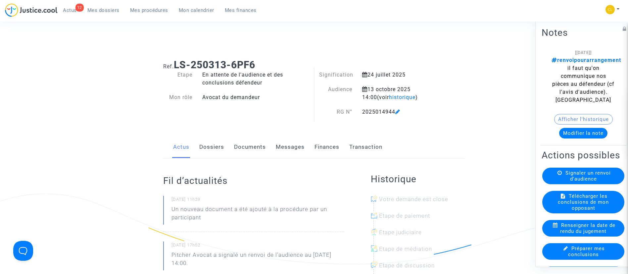
click at [364, 148] on link "Transaction" at bounding box center [365, 147] width 33 height 22
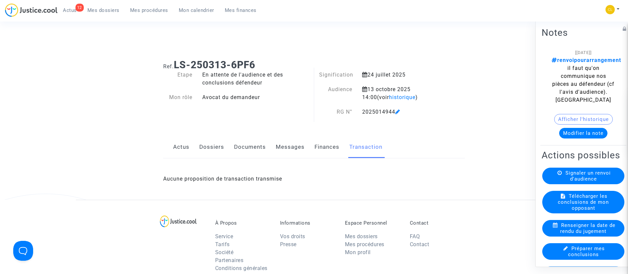
click at [325, 156] on link "Finances" at bounding box center [327, 147] width 25 height 22
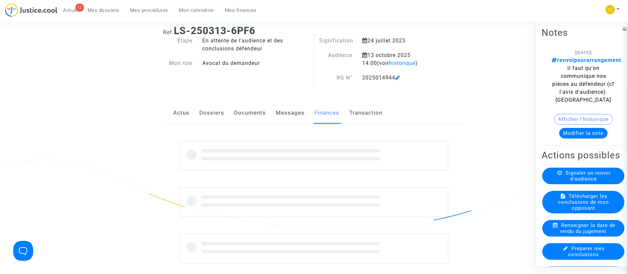
scroll to position [50, 0]
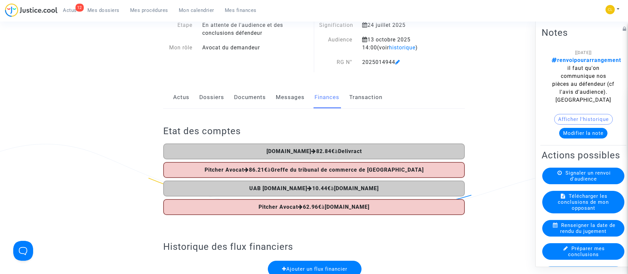
drag, startPoint x: 309, startPoint y: 151, endPoint x: 364, endPoint y: 151, distance: 54.6
click at [364, 151] on div "Justice.cool 82.84€ à Delivract" at bounding box center [314, 151] width 302 height 16
click at [248, 95] on link "Documents" at bounding box center [250, 97] width 32 height 22
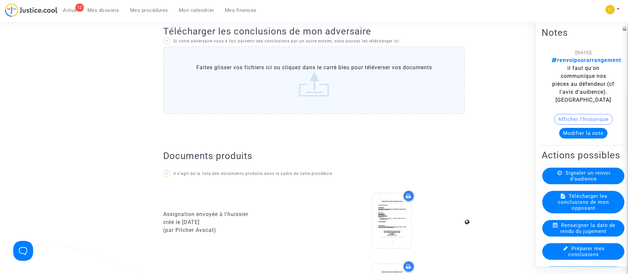
scroll to position [596, 0]
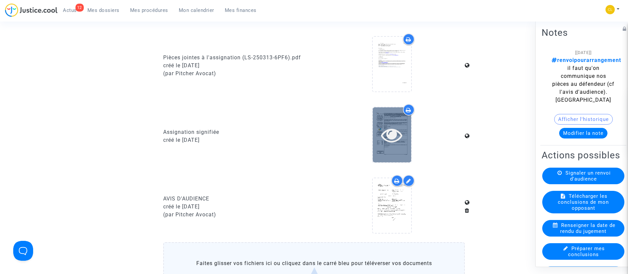
click at [385, 134] on icon at bounding box center [392, 134] width 22 height 21
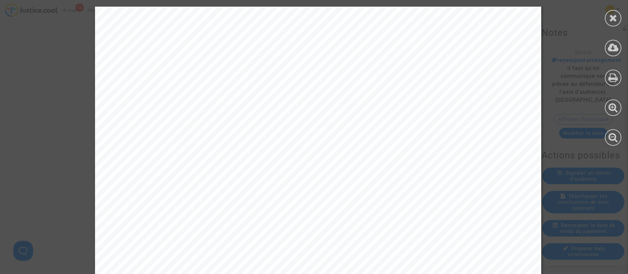
scroll to position [298, 0]
click at [610, 18] on icon at bounding box center [613, 18] width 8 height 10
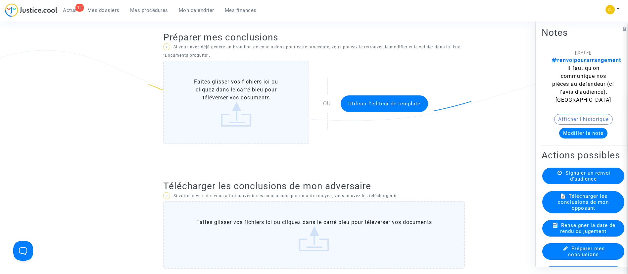
scroll to position [50, 0]
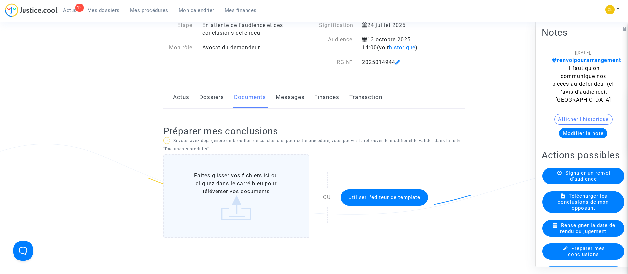
click at [320, 99] on link "Finances" at bounding box center [327, 97] width 25 height 22
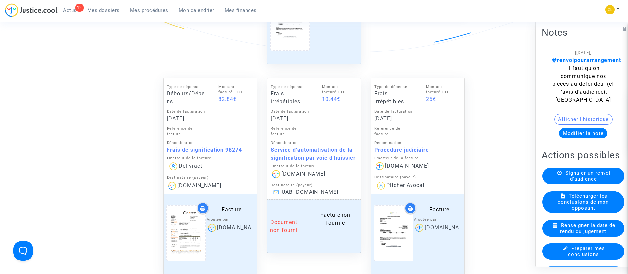
scroll to position [546, 0]
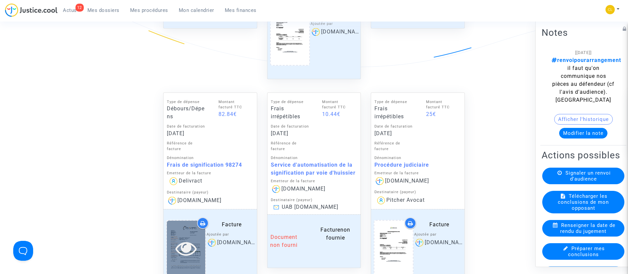
click at [186, 245] on icon at bounding box center [186, 247] width 22 height 21
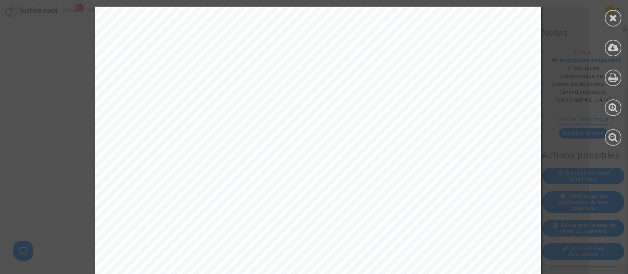
scroll to position [298, 0]
drag, startPoint x: 397, startPoint y: 100, endPoint x: 492, endPoint y: 91, distance: 95.4
click at [492, 91] on div "Philippe WALD Fabrice REYNAUD Arnaud AYACHE Fabien TOMMASONE Marie CASES Marine…" at bounding box center [318, 25] width 446 height 632
click at [471, 105] on div "Philippe WALD Fabrice REYNAUD Arnaud AYACHE Fabien TOMMASONE Marie CASES Marine…" at bounding box center [318, 25] width 446 height 632
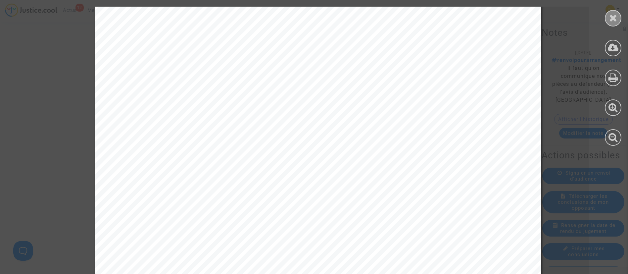
click at [613, 16] on icon at bounding box center [613, 18] width 8 height 10
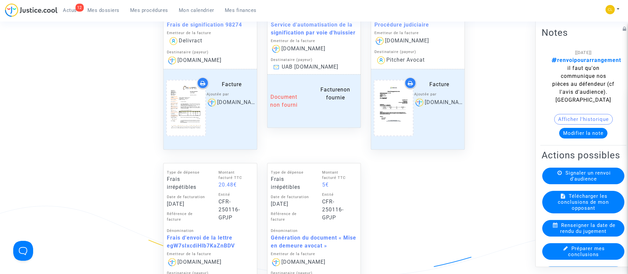
scroll to position [596, 0]
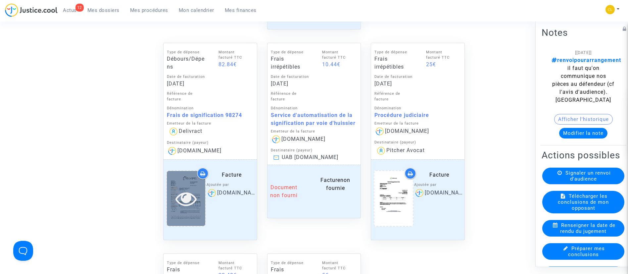
click at [172, 200] on div at bounding box center [186, 198] width 38 height 21
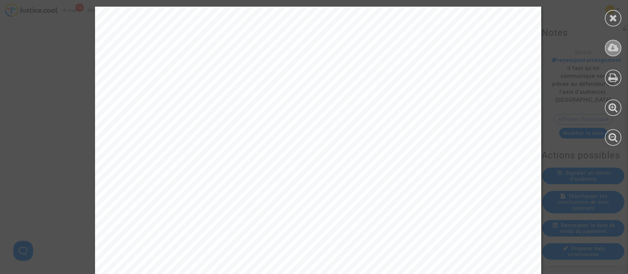
click at [612, 44] on icon at bounding box center [613, 48] width 11 height 10
click at [612, 20] on icon at bounding box center [613, 18] width 8 height 10
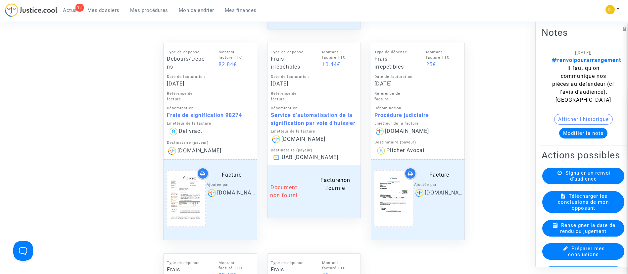
drag, startPoint x: 157, startPoint y: 13, endPoint x: 155, endPoint y: 44, distance: 31.6
click at [157, 12] on span "Mes procédures" at bounding box center [149, 10] width 38 height 6
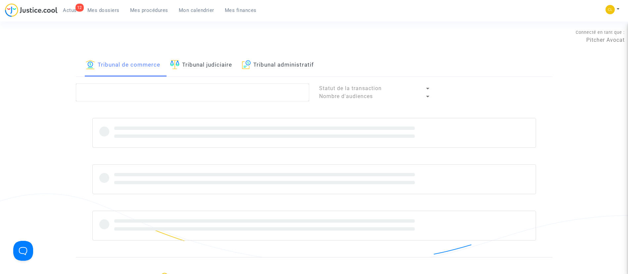
click at [224, 69] on link "Tribunal judiciaire" at bounding box center [201, 65] width 62 height 23
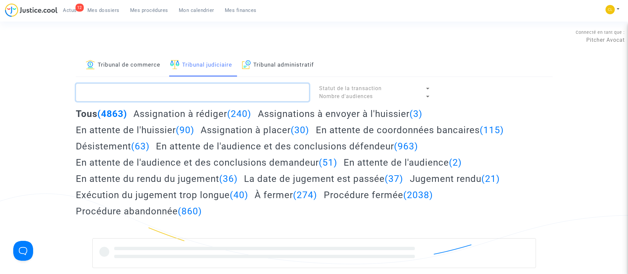
click at [212, 97] on textarea at bounding box center [192, 92] width 233 height 18
paste textarea "LS-250110-EWCD"
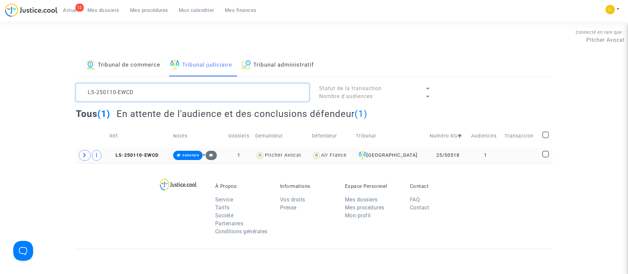
type textarea "LS-250110-EWCD"
drag, startPoint x: 494, startPoint y: 153, endPoint x: 470, endPoint y: 156, distance: 24.1
click at [470, 156] on td "1" at bounding box center [485, 155] width 33 height 15
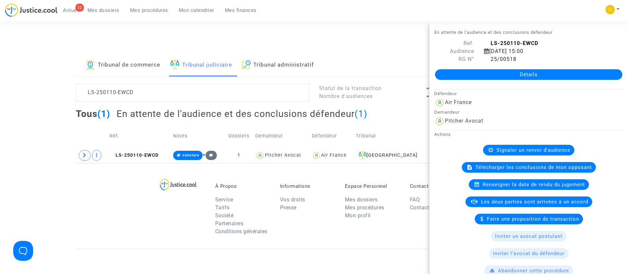
click at [420, 120] on div "Tous (1) En attente de l'audience et des conclusions défendeur (1)" at bounding box center [314, 116] width 477 height 16
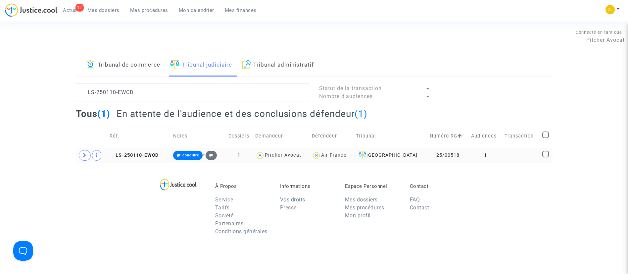
click at [494, 154] on td "1" at bounding box center [485, 155] width 33 height 15
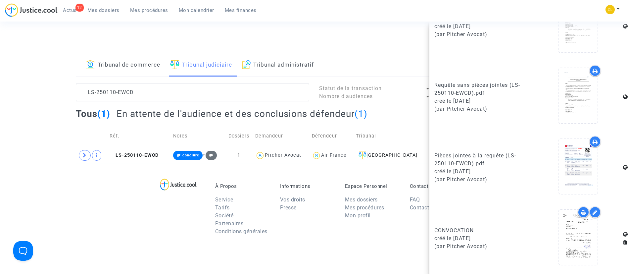
click at [57, 126] on div "Tribunal de commerce Tribunal judiciaire Tribunal administratif LS-250110-EWCD …" at bounding box center [314, 108] width 628 height 109
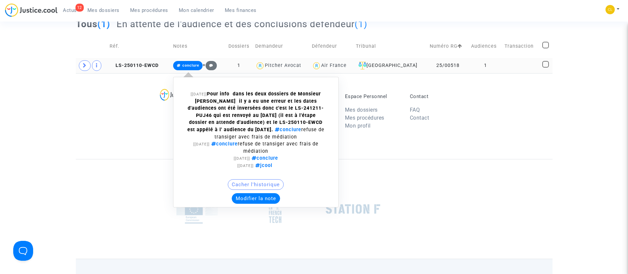
scroll to position [99, 0]
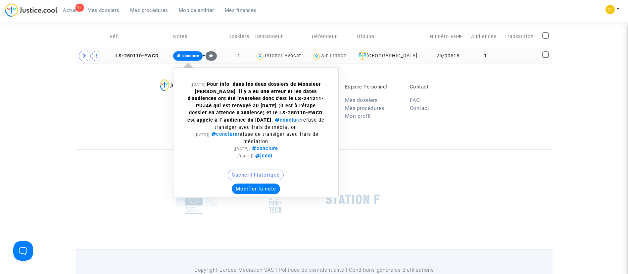
click at [253, 189] on button "Modifier la note" at bounding box center [256, 188] width 48 height 11
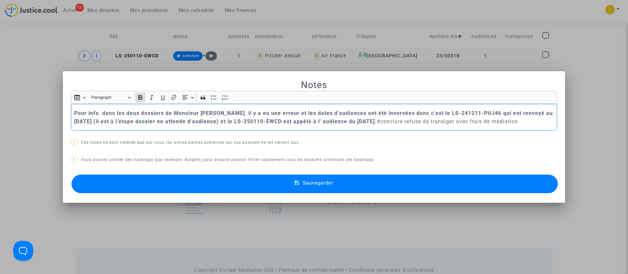
scroll to position [0, 0]
drag, startPoint x: 403, startPoint y: 121, endPoint x: 429, endPoint y: 123, distance: 25.9
click at [429, 123] on p "Pour info dans les deux dossiers de Monsieur [PERSON_NAME] il y a eu une erreur…" at bounding box center [313, 117] width 479 height 17
click at [372, 186] on button "Sauvegarder" at bounding box center [315, 183] width 487 height 19
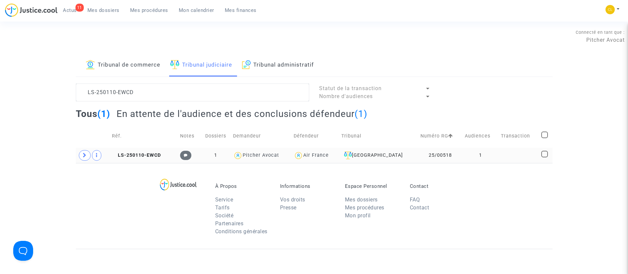
click at [196, 14] on link "Mon calendrier" at bounding box center [196, 10] width 46 height 10
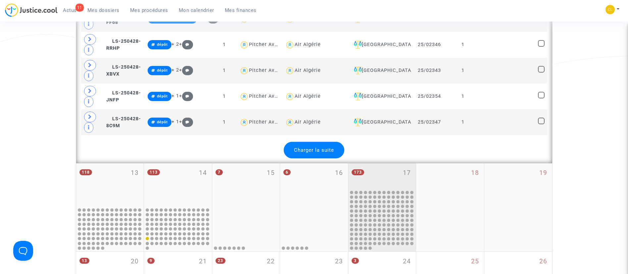
click at [397, 172] on div "173 17" at bounding box center [382, 176] width 68 height 26
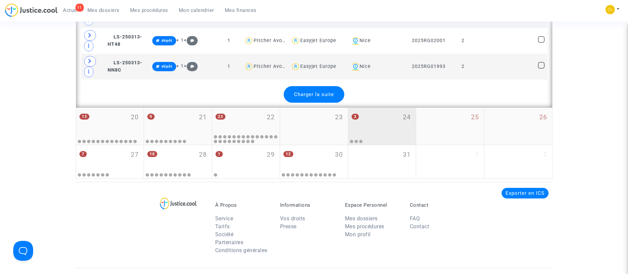
scroll to position [1706, 0]
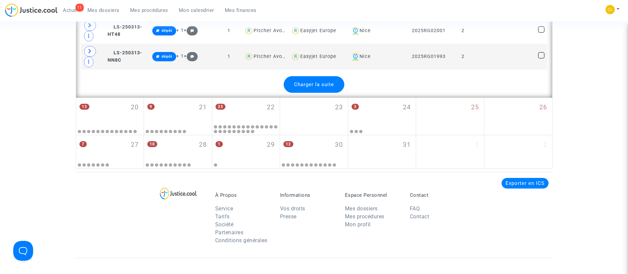
click at [324, 86] on div "Charger la suite" at bounding box center [314, 84] width 61 height 17
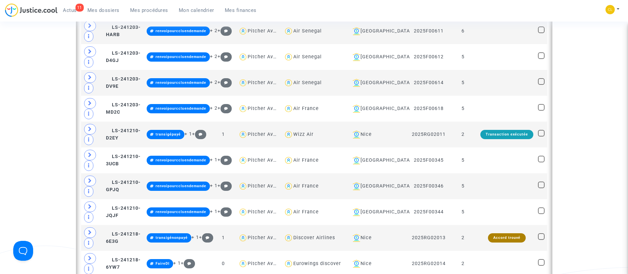
scroll to position [613, 0]
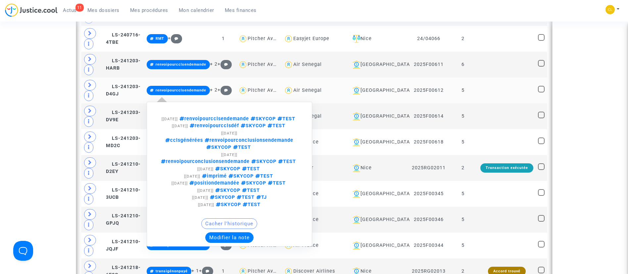
drag, startPoint x: 215, startPoint y: 131, endPoint x: 217, endPoint y: 114, distance: 16.6
click at [217, 122] on span "renvoipourcclsendemande" at bounding box center [213, 119] width 71 height 6
type textarea "#renvoipourcclsendemande"
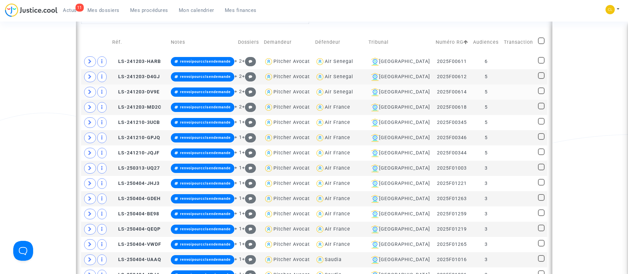
scroll to position [414, 0]
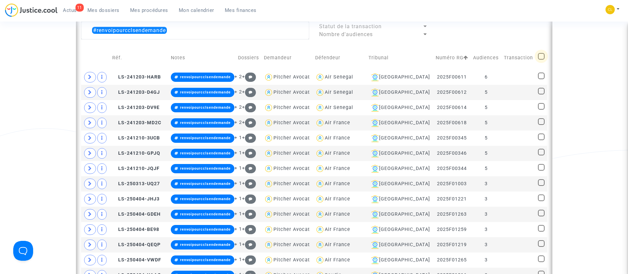
click at [540, 54] on span at bounding box center [541, 56] width 7 height 7
click at [541, 60] on input "checkbox" at bounding box center [541, 60] width 0 height 0
checkbox input "true"
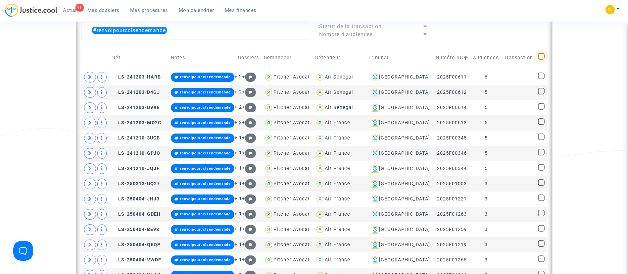
checkbox input "true"
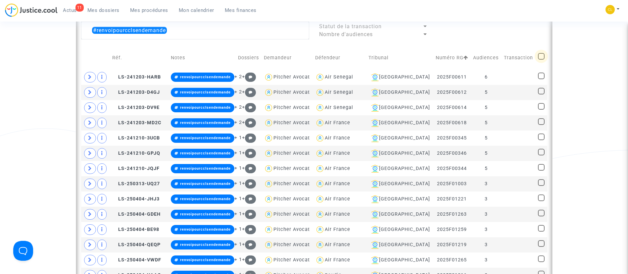
checkbox input "true"
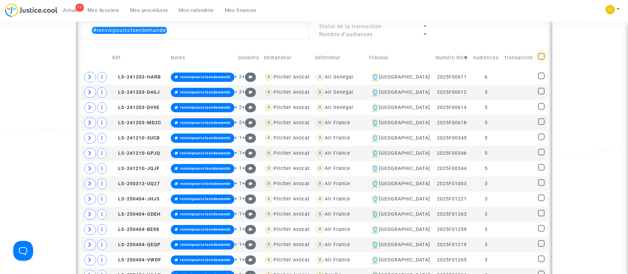
checkbox input "true"
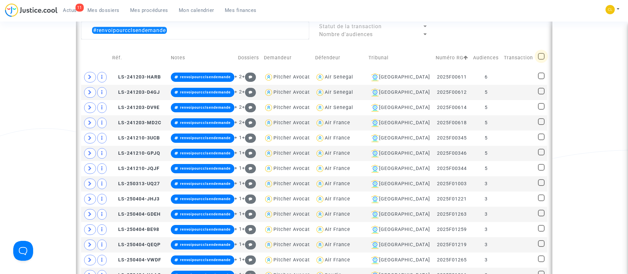
checkbox input "true"
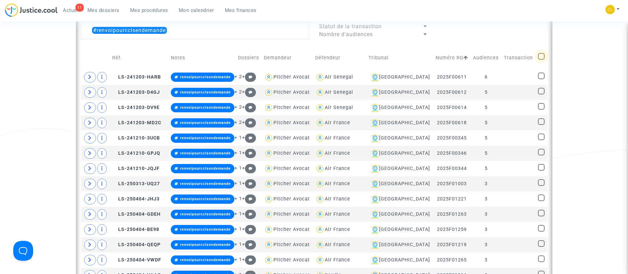
checkbox input "true"
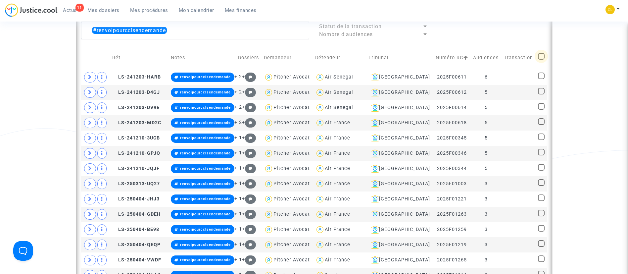
checkbox input "true"
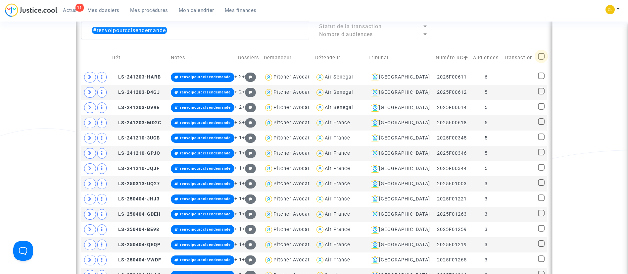
checkbox input "true"
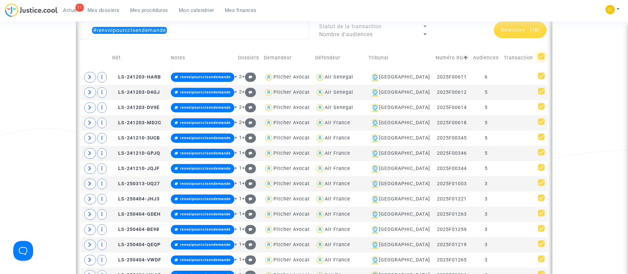
click at [543, 58] on span at bounding box center [541, 56] width 7 height 7
click at [541, 60] on input "checkbox" at bounding box center [541, 60] width 0 height 0
checkbox input "false"
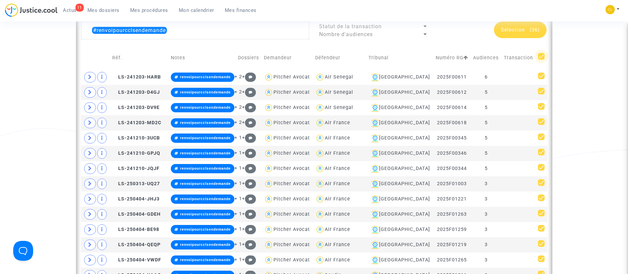
checkbox input "false"
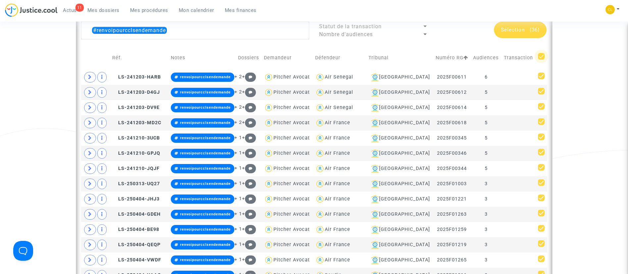
checkbox input "false"
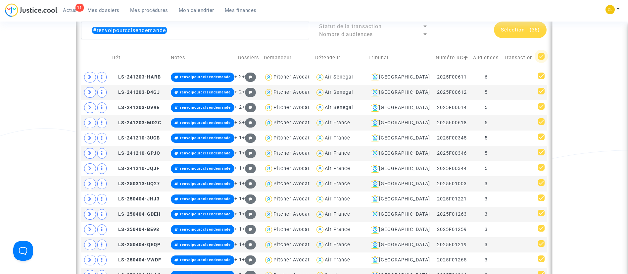
checkbox input "false"
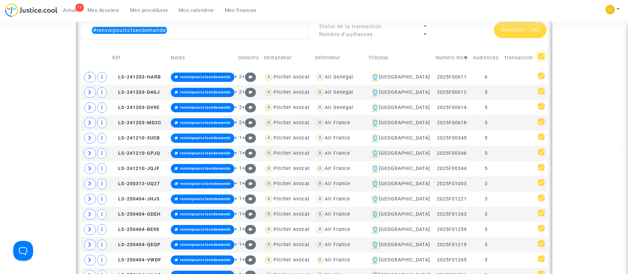
checkbox input "false"
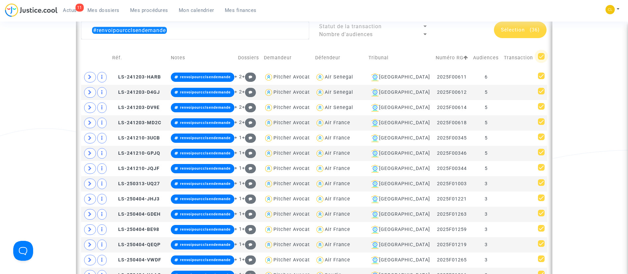
checkbox input "false"
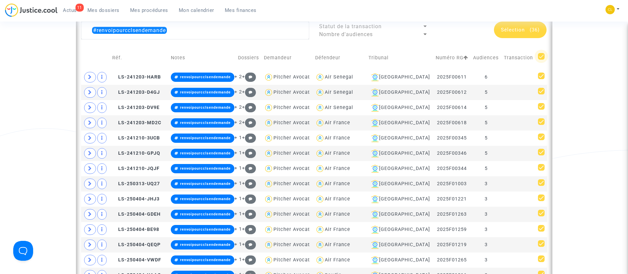
checkbox input "false"
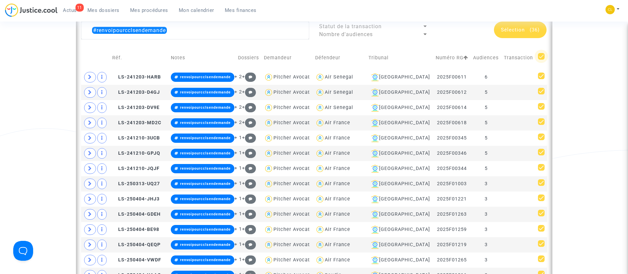
checkbox input "false"
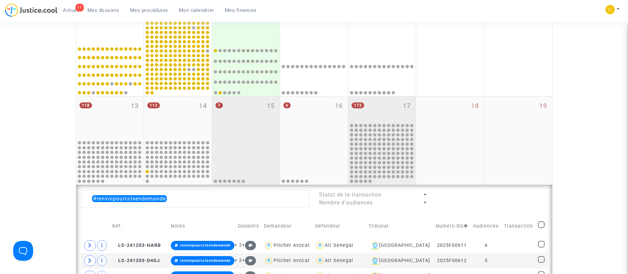
scroll to position [315, 0]
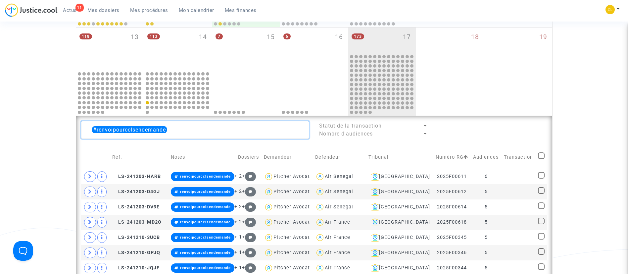
drag, startPoint x: 220, startPoint y: 131, endPoint x: 82, endPoint y: 127, distance: 138.5
click at [82, 127] on textarea at bounding box center [195, 130] width 228 height 18
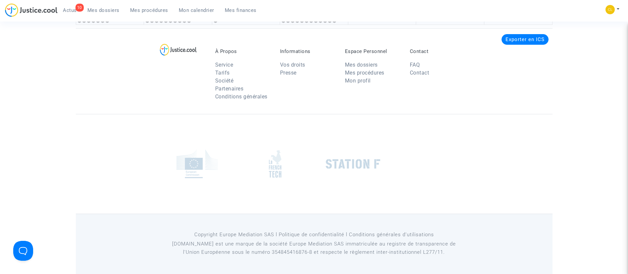
scroll to position [1656, 0]
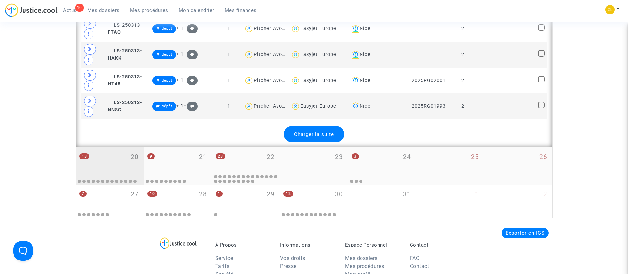
click at [111, 156] on div "13 20" at bounding box center [110, 160] width 68 height 26
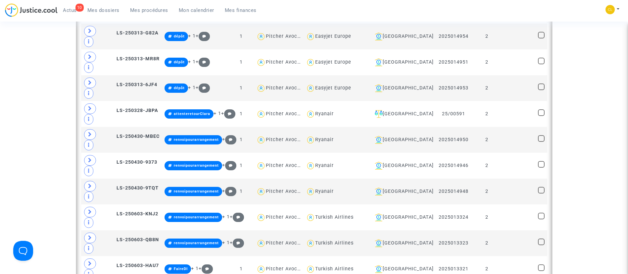
scroll to position [646, 0]
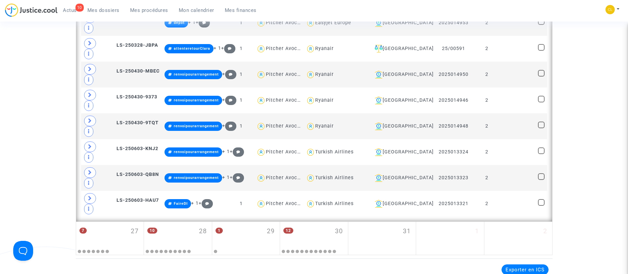
drag, startPoint x: 123, startPoint y: 98, endPoint x: 411, endPoint y: 123, distance: 288.8
click at [123, 221] on div "7 27" at bounding box center [110, 234] width 68 height 26
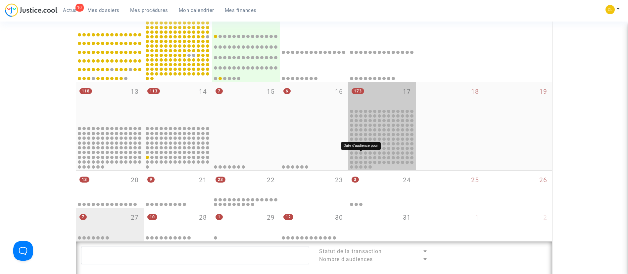
scroll to position [244, 0]
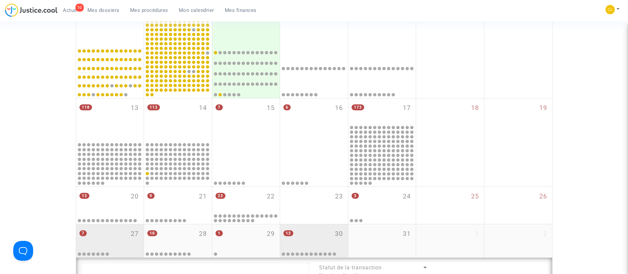
click at [320, 225] on div "12 30" at bounding box center [314, 237] width 68 height 26
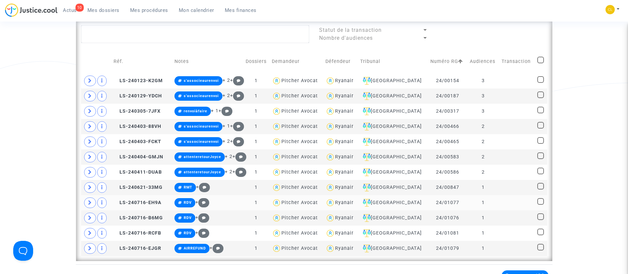
scroll to position [493, 0]
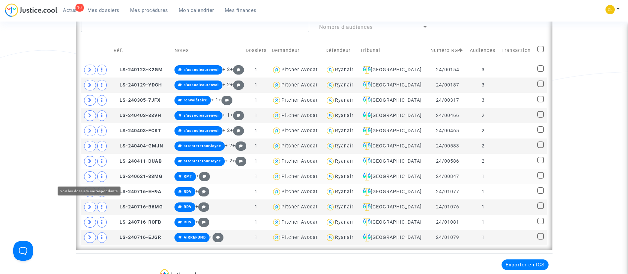
click at [84, 176] on span at bounding box center [90, 176] width 12 height 11
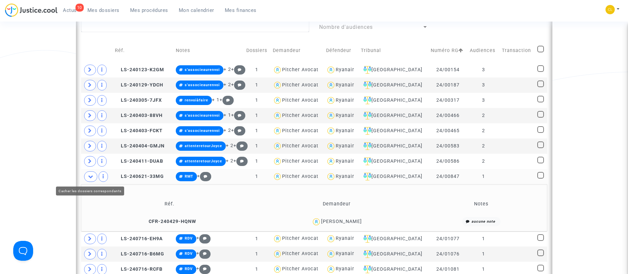
click at [91, 172] on span at bounding box center [90, 176] width 13 height 11
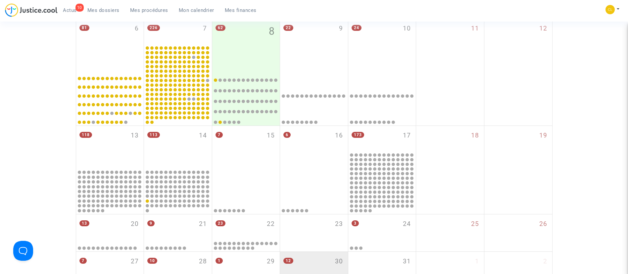
scroll to position [195, 0]
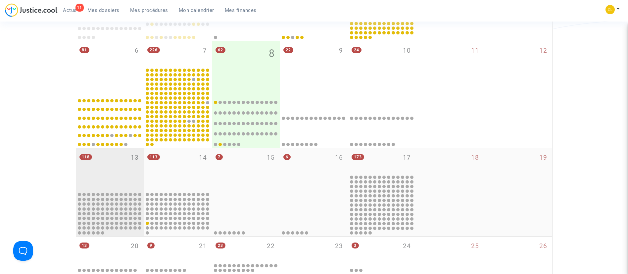
click at [104, 168] on div "118 13" at bounding box center [110, 169] width 68 height 43
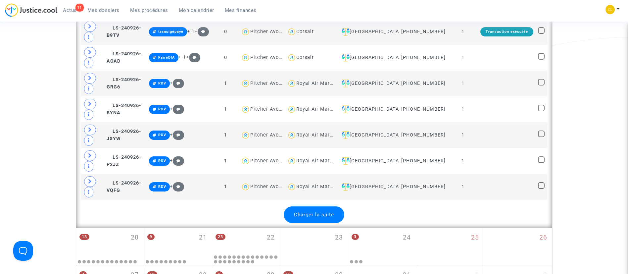
scroll to position [1684, 0]
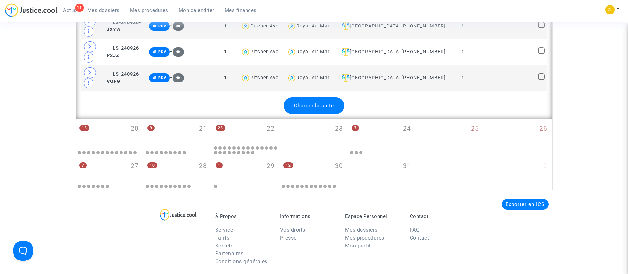
click at [310, 109] on span "Charger la suite" at bounding box center [314, 106] width 40 height 6
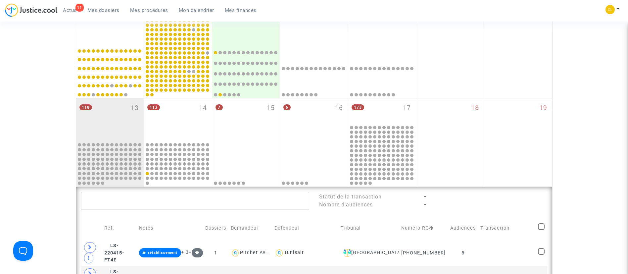
scroll to position [0, 0]
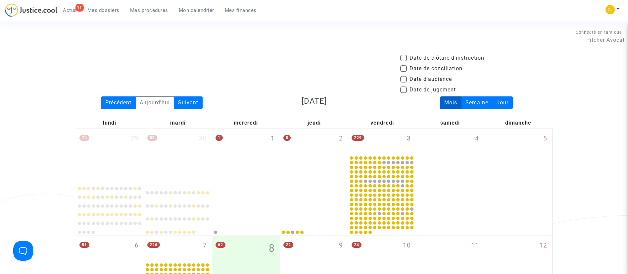
click at [118, 14] on link "Mes dossiers" at bounding box center [103, 10] width 43 height 10
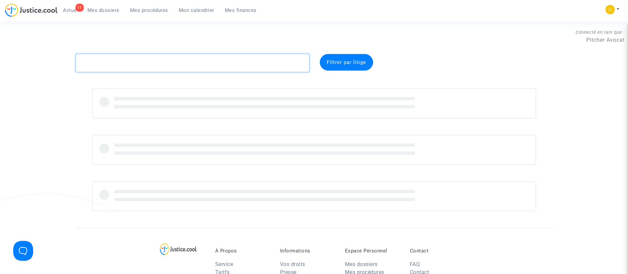
click at [144, 62] on textarea at bounding box center [192, 63] width 233 height 18
paste textarea "CFR-250723-ECVK"
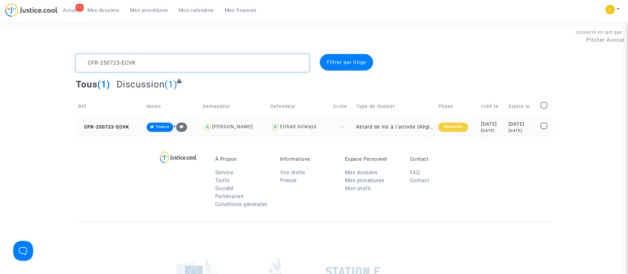
type textarea "CFR-250723-ECVK"
click at [511, 132] on div "in 10 days" at bounding box center [523, 131] width 28 height 6
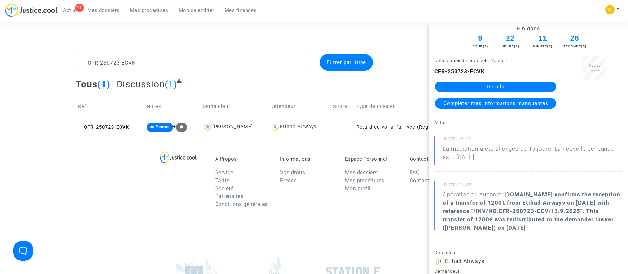
click at [520, 88] on link "Détails" at bounding box center [495, 86] width 121 height 11
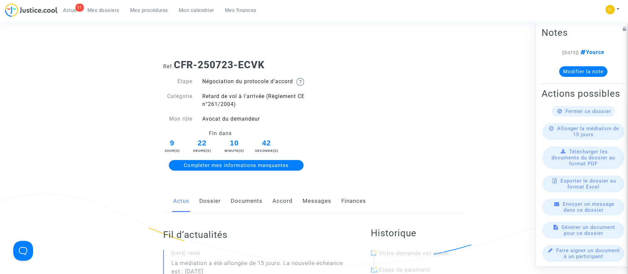
click at [276, 203] on link "Accord" at bounding box center [282, 201] width 20 height 22
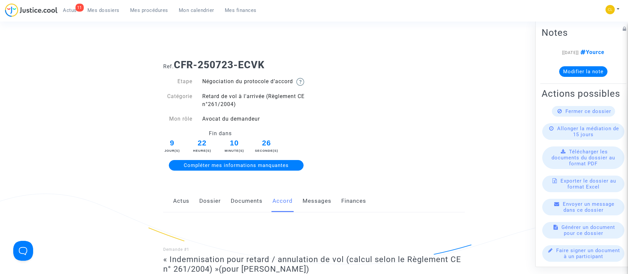
click at [217, 201] on link "Dossier" at bounding box center [210, 201] width 22 height 22
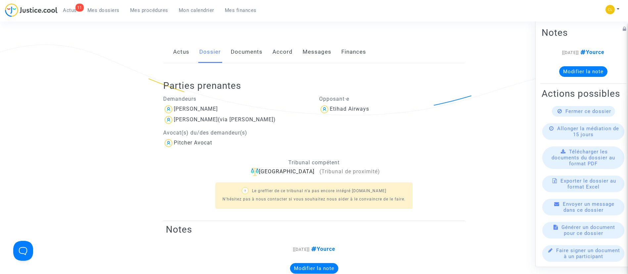
scroll to position [50, 0]
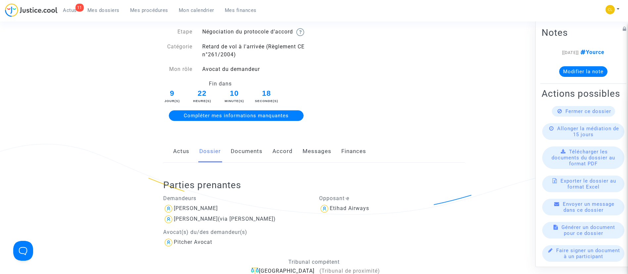
click at [239, 160] on link "Documents" at bounding box center [247, 151] width 32 height 22
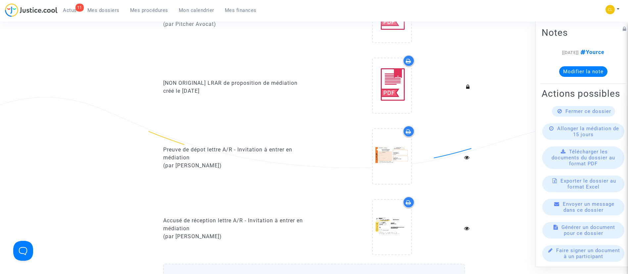
scroll to position [447, 0]
